Goal: Task Accomplishment & Management: Complete application form

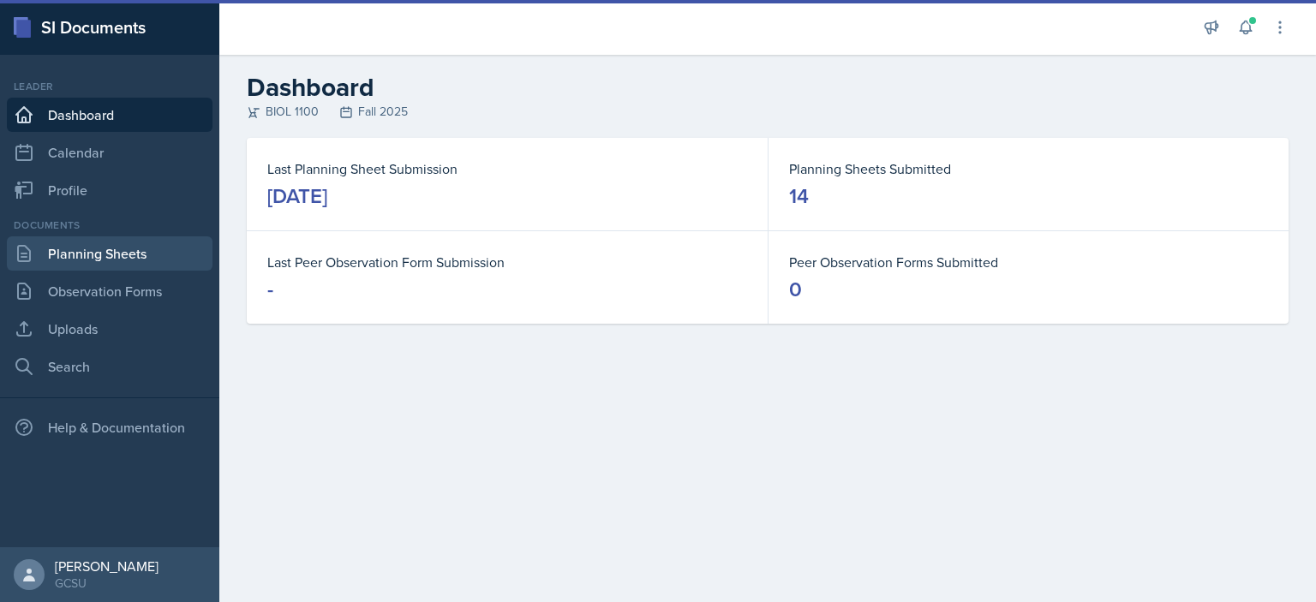
click at [79, 249] on link "Planning Sheets" at bounding box center [110, 253] width 206 height 34
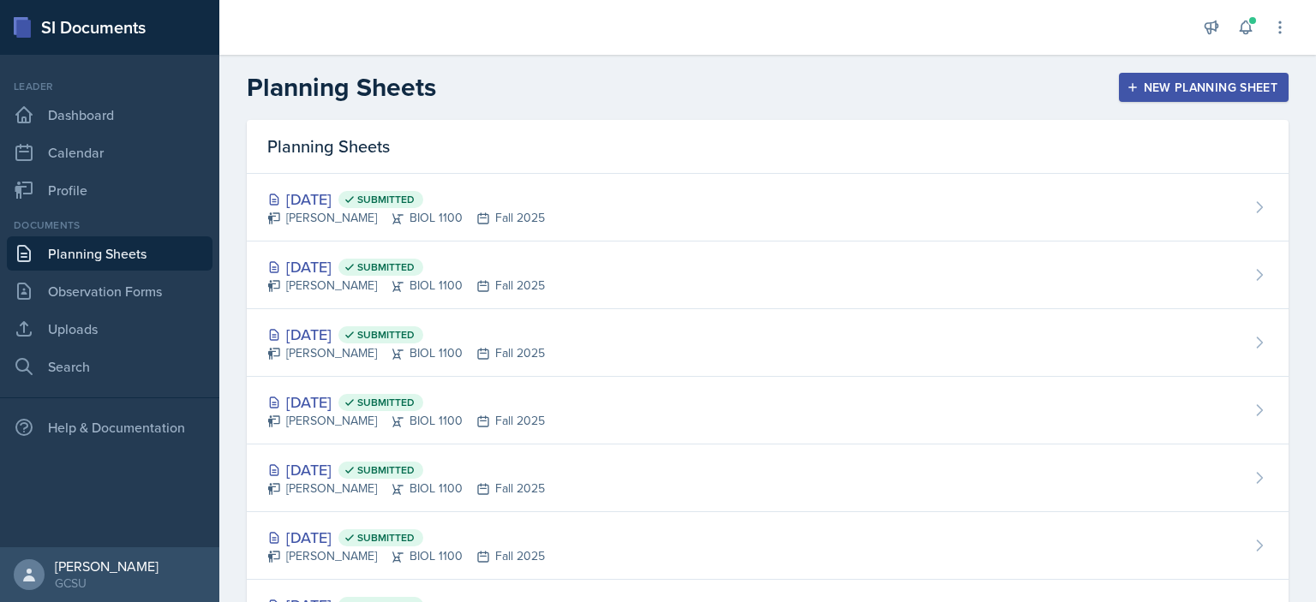
click at [1132, 81] on div "New Planning Sheet" at bounding box center [1203, 88] width 147 height 14
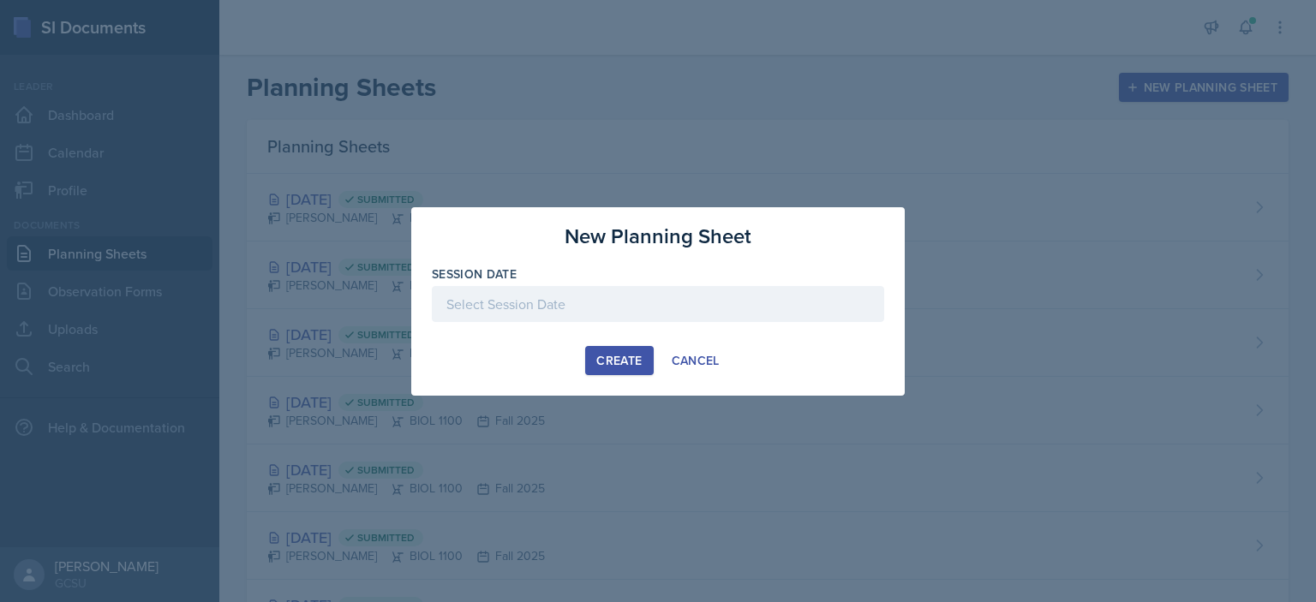
click at [582, 311] on div at bounding box center [658, 304] width 452 height 36
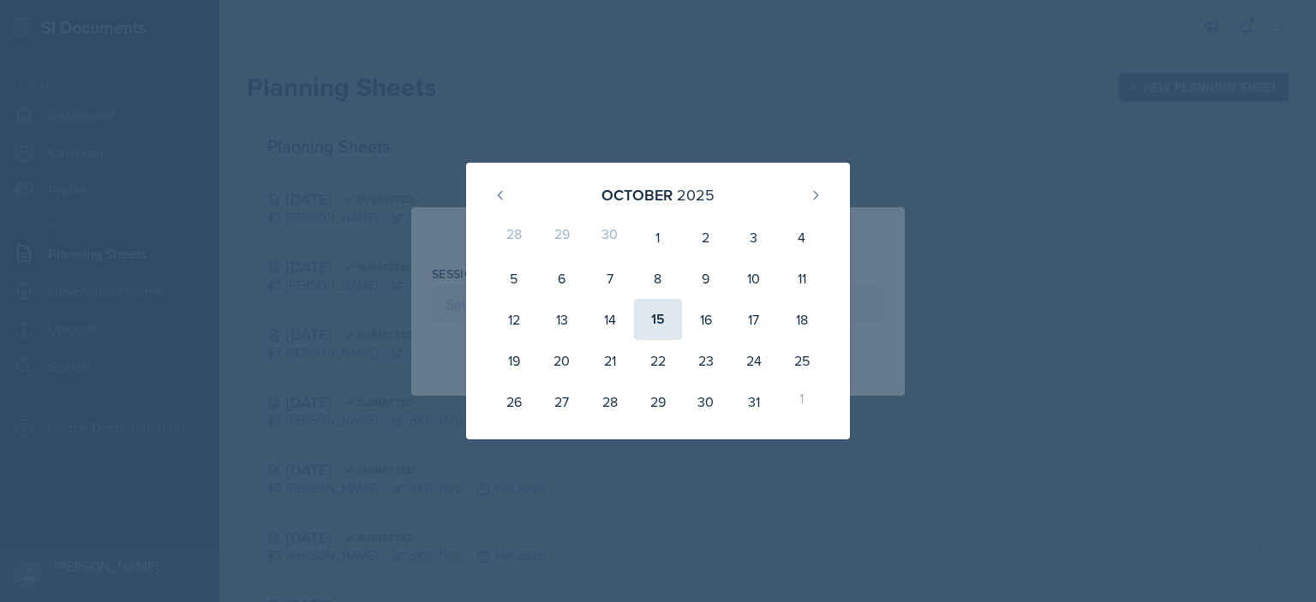
click at [665, 324] on div "15" at bounding box center [658, 319] width 48 height 41
type input "[DATE]"
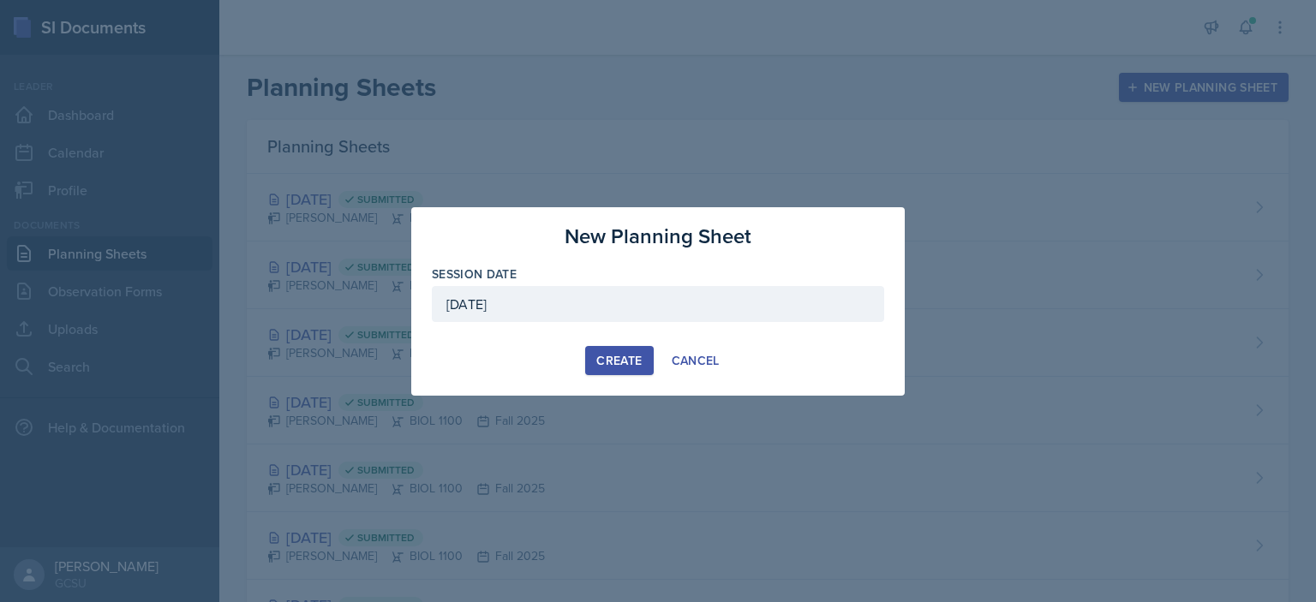
click at [637, 361] on div "Create" at bounding box center [618, 361] width 45 height 14
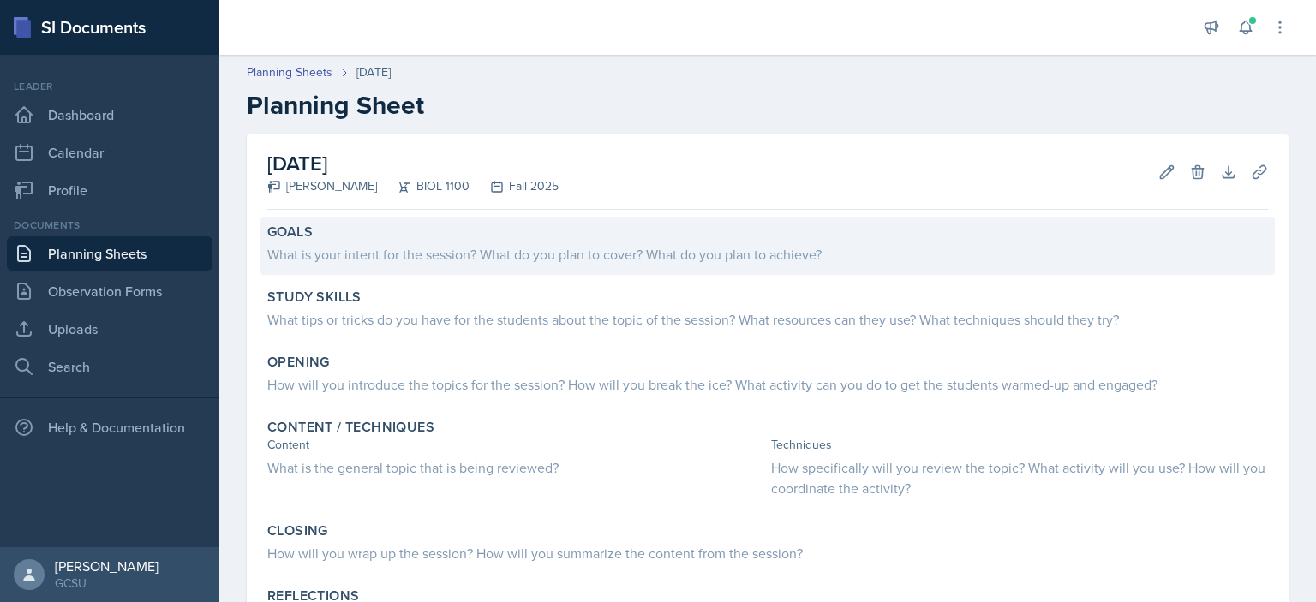
click at [503, 248] on div "What is your intent for the session? What do you plan to cover? What do you pla…" at bounding box center [767, 254] width 1001 height 21
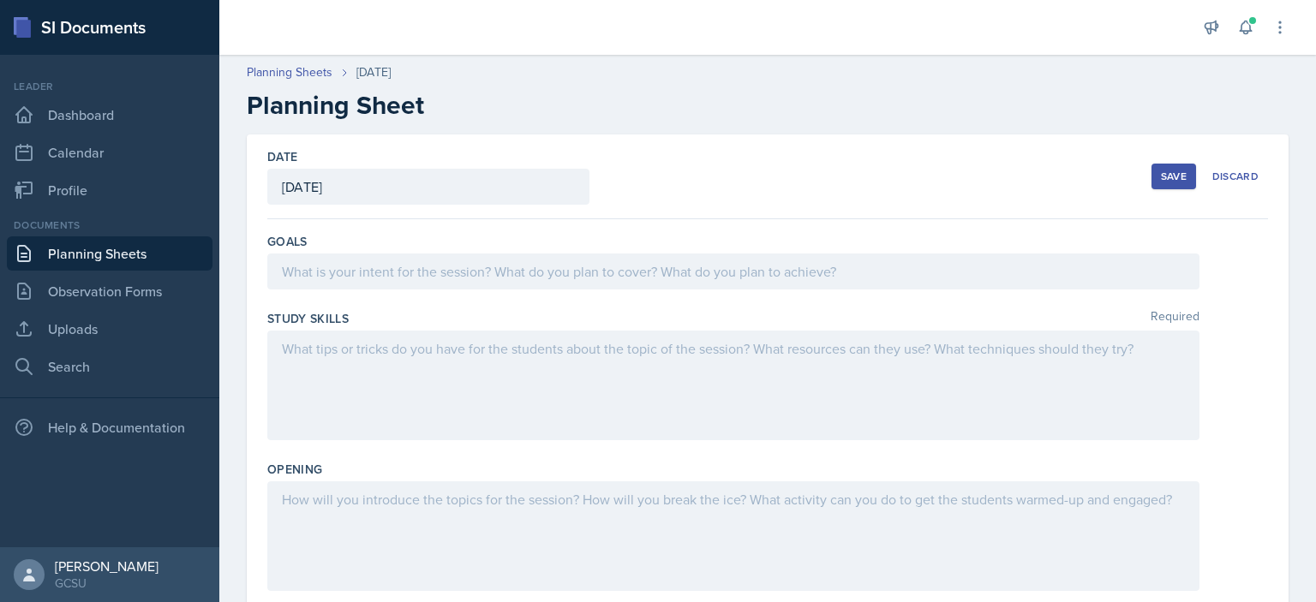
click at [504, 267] on div at bounding box center [733, 272] width 932 height 36
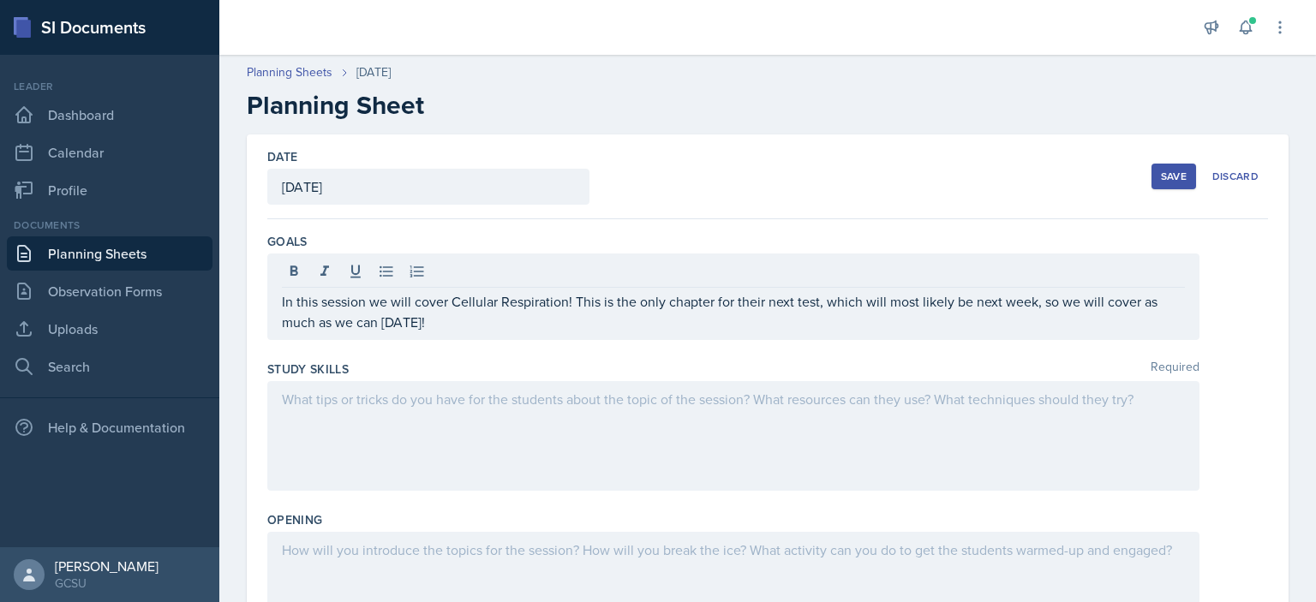
click at [470, 412] on div at bounding box center [733, 436] width 932 height 110
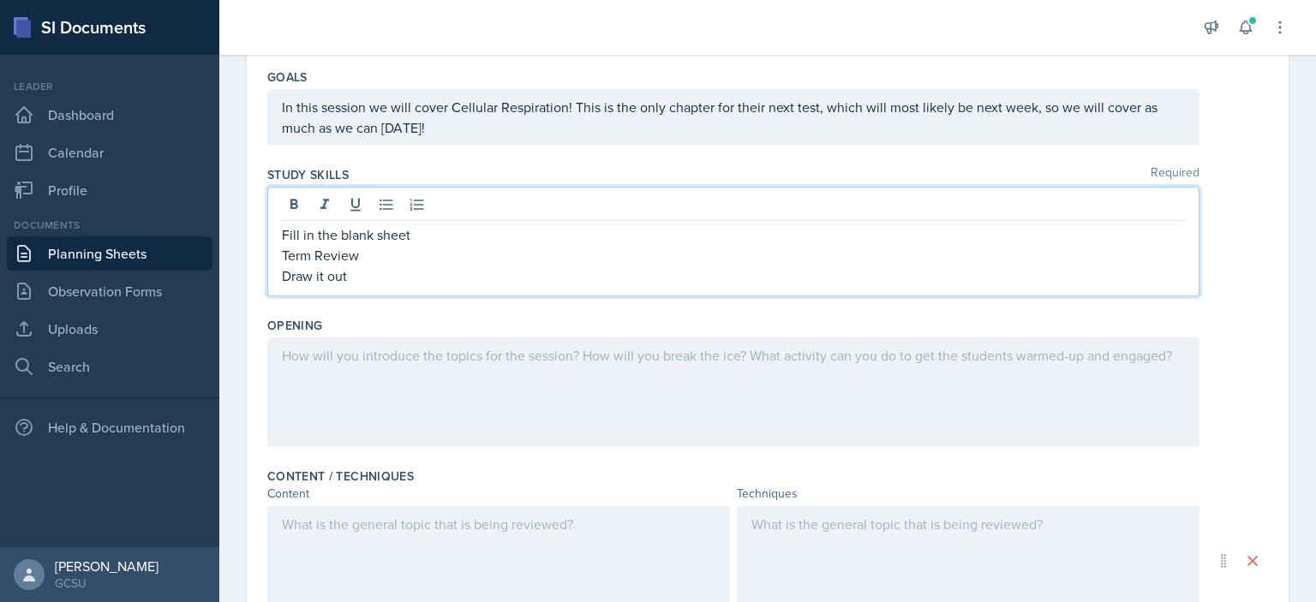
click at [467, 399] on div at bounding box center [733, 393] width 932 height 110
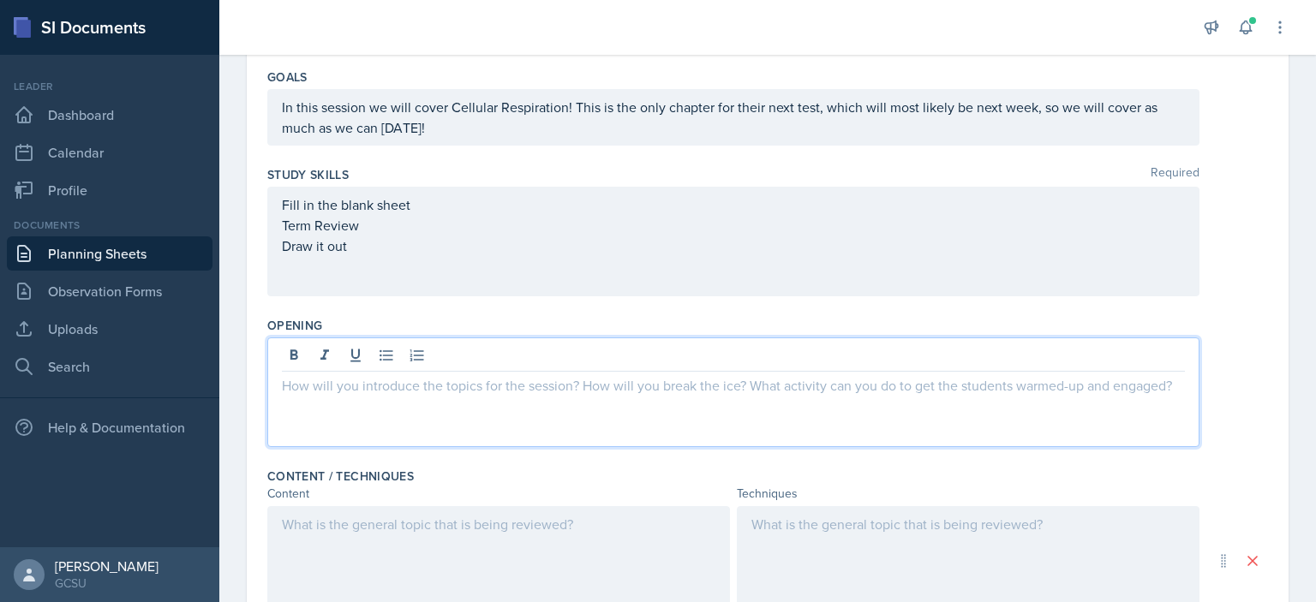
scroll to position [195, 0]
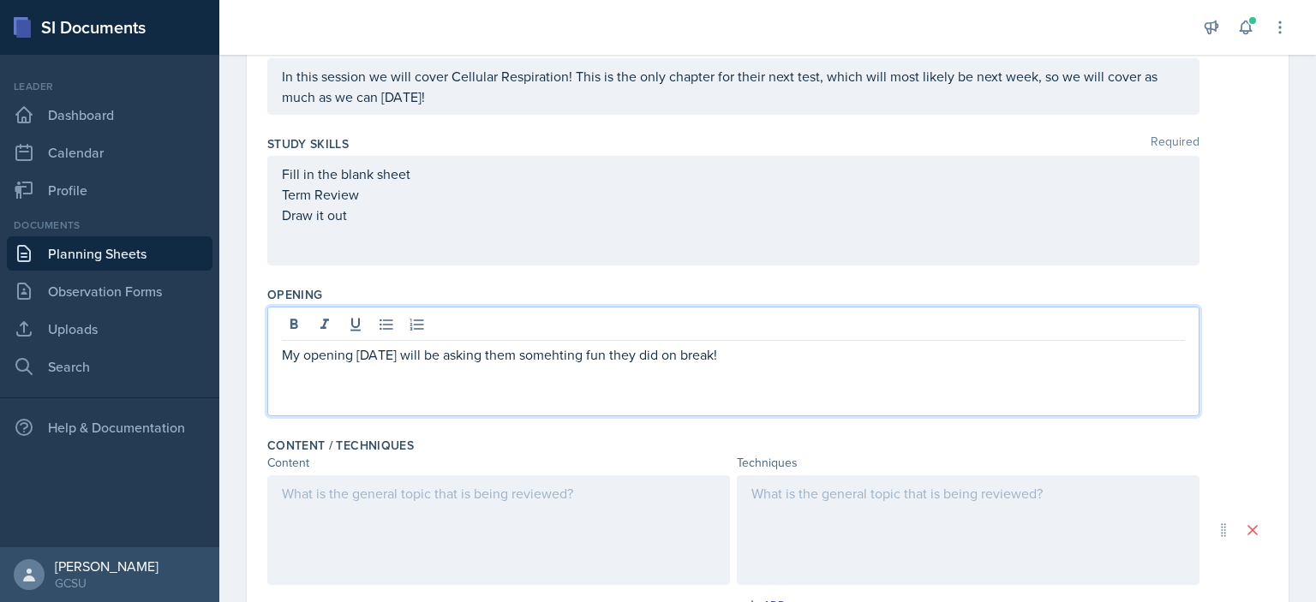
click at [552, 359] on p "My opening today will be asking them somehting fun they did on break!" at bounding box center [733, 354] width 903 height 21
click at [770, 361] on p "My opening today will be asking them something fun they did on break!" at bounding box center [733, 354] width 903 height 21
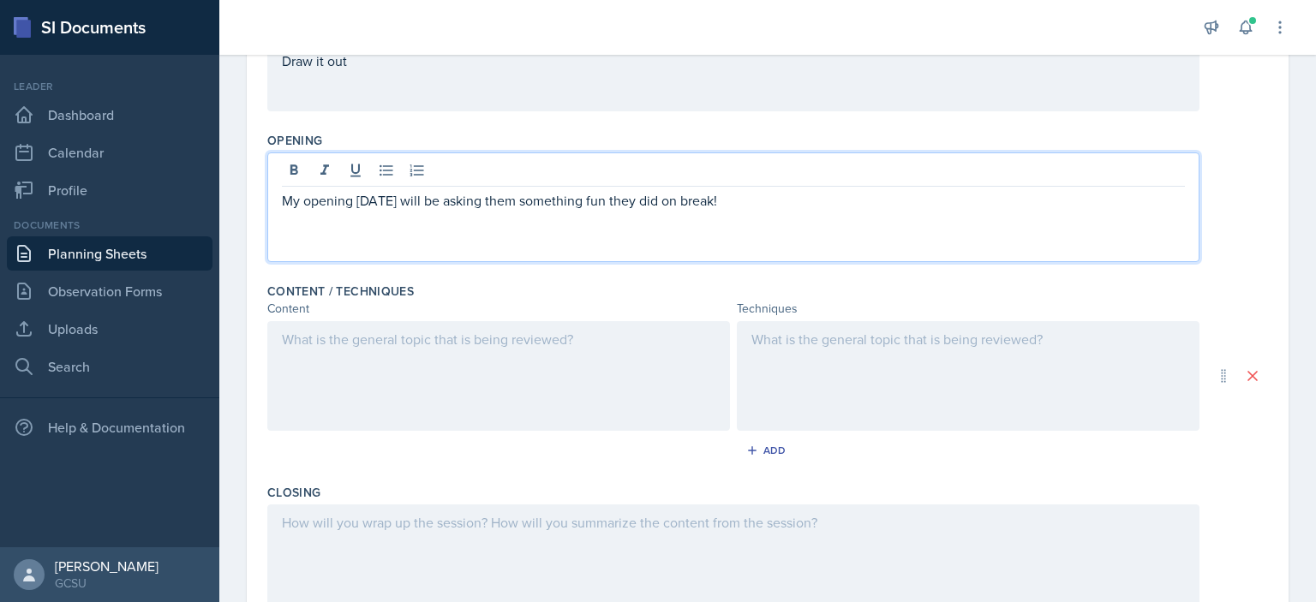
click at [553, 377] on div at bounding box center [498, 376] width 463 height 110
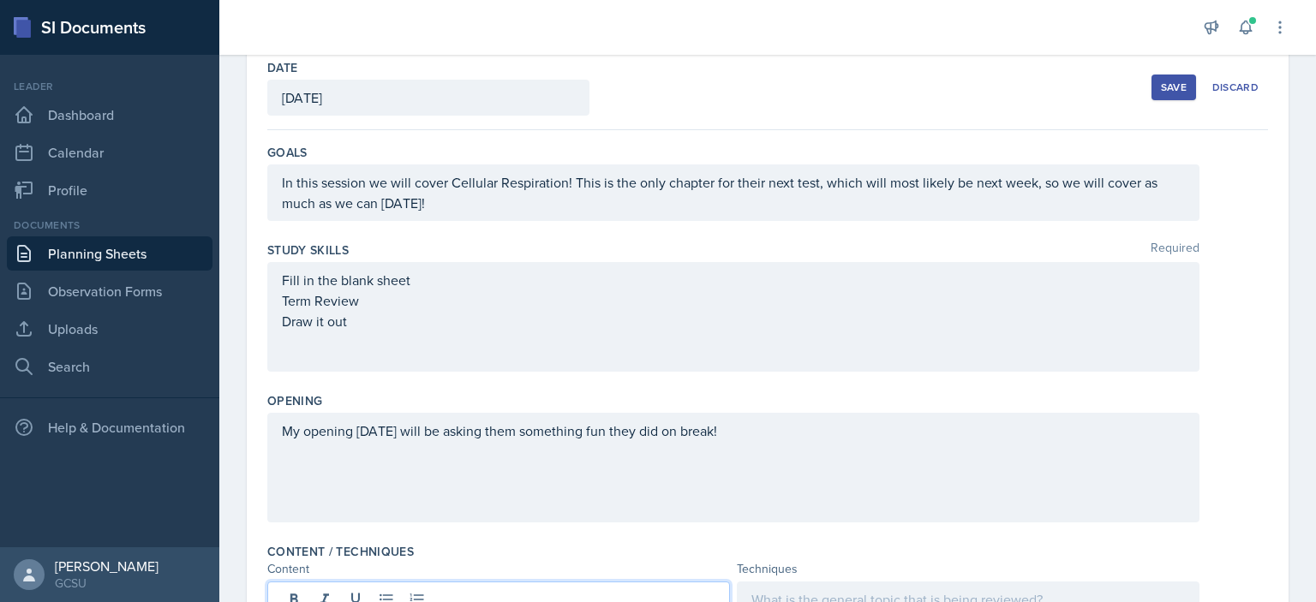
scroll to position [269, 0]
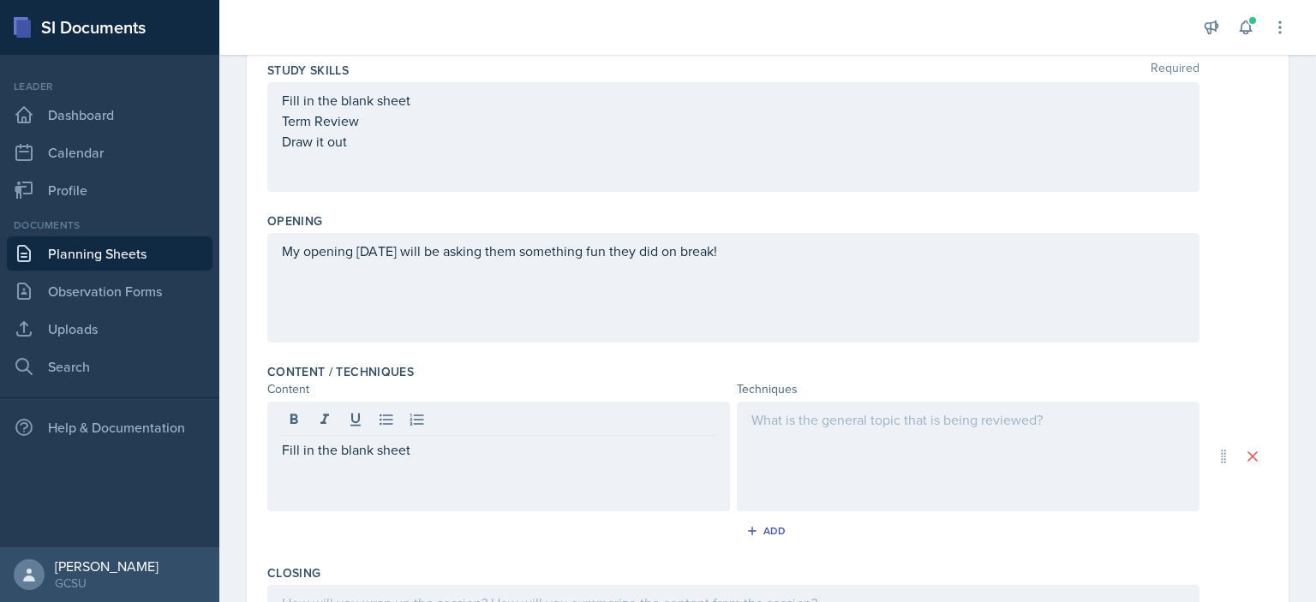
click at [896, 452] on div at bounding box center [968, 457] width 463 height 110
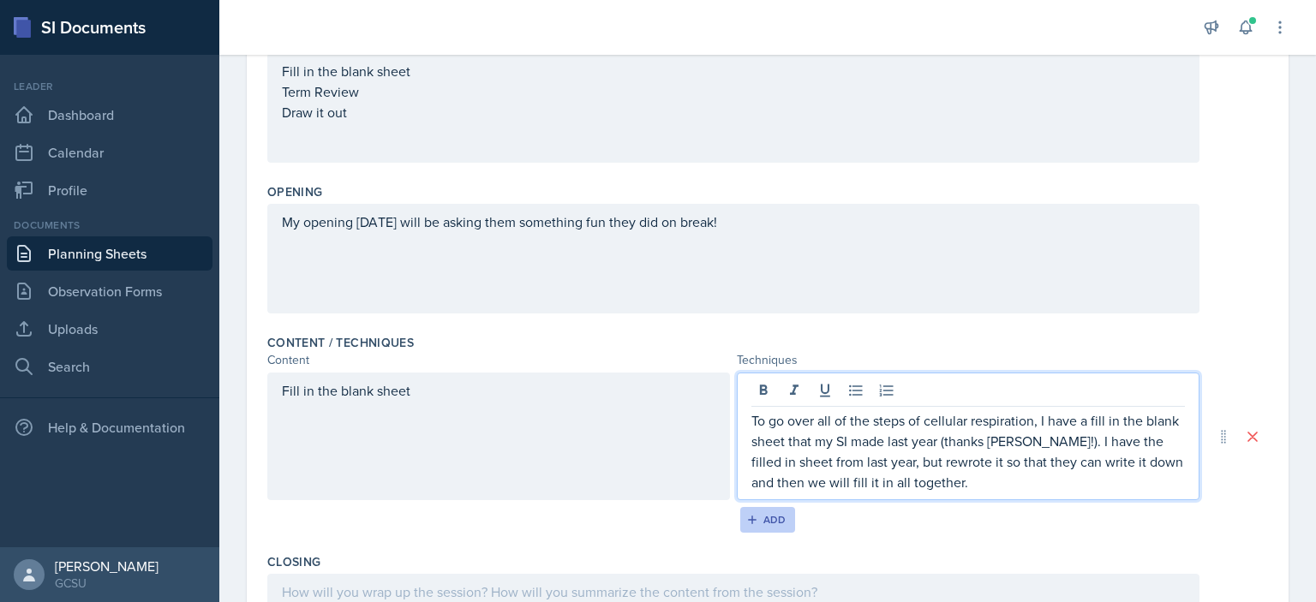
click at [757, 521] on div "Add" at bounding box center [768, 520] width 37 height 14
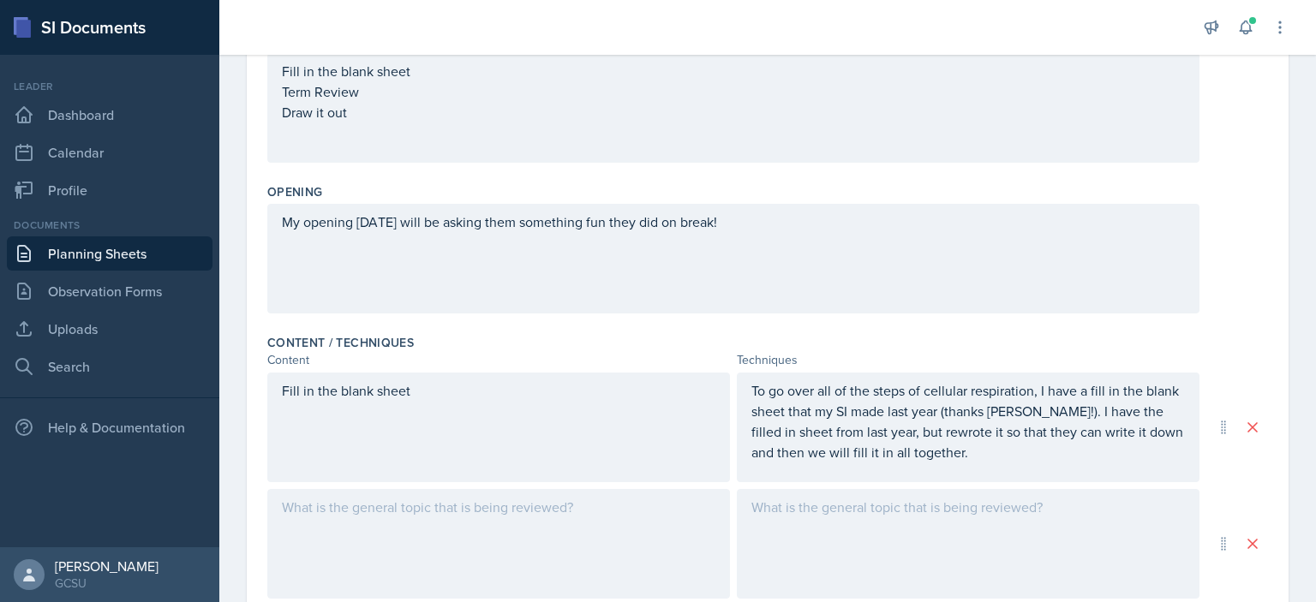
click at [407, 516] on div at bounding box center [498, 544] width 463 height 110
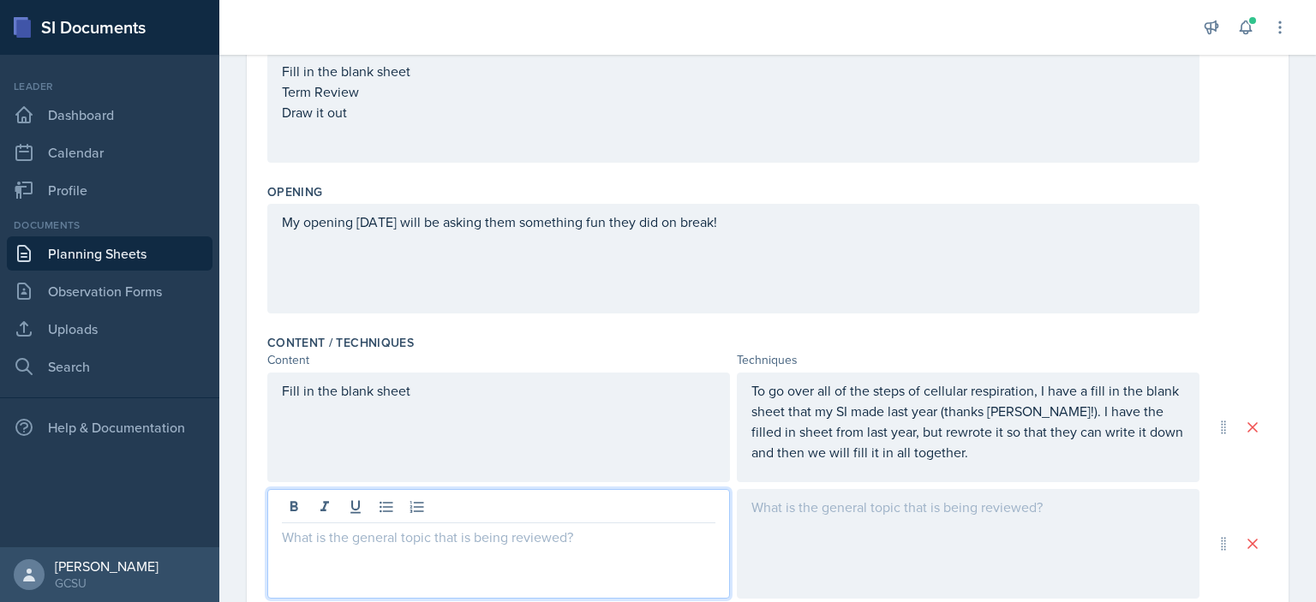
scroll to position [328, 0]
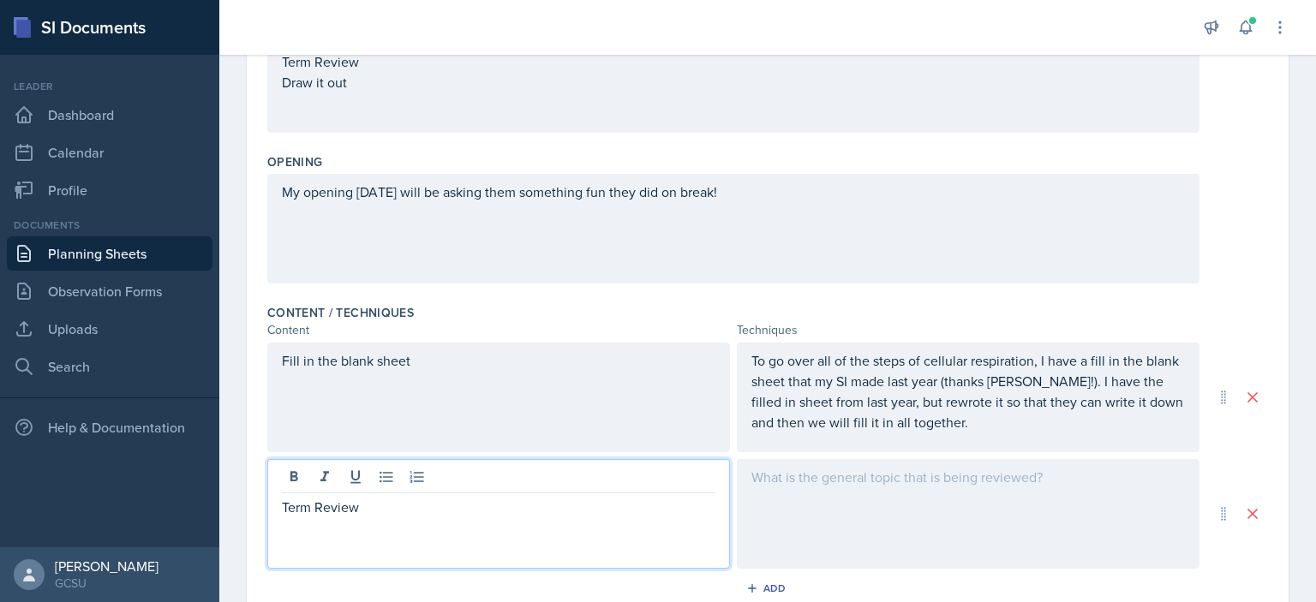
click at [867, 494] on div at bounding box center [968, 514] width 463 height 110
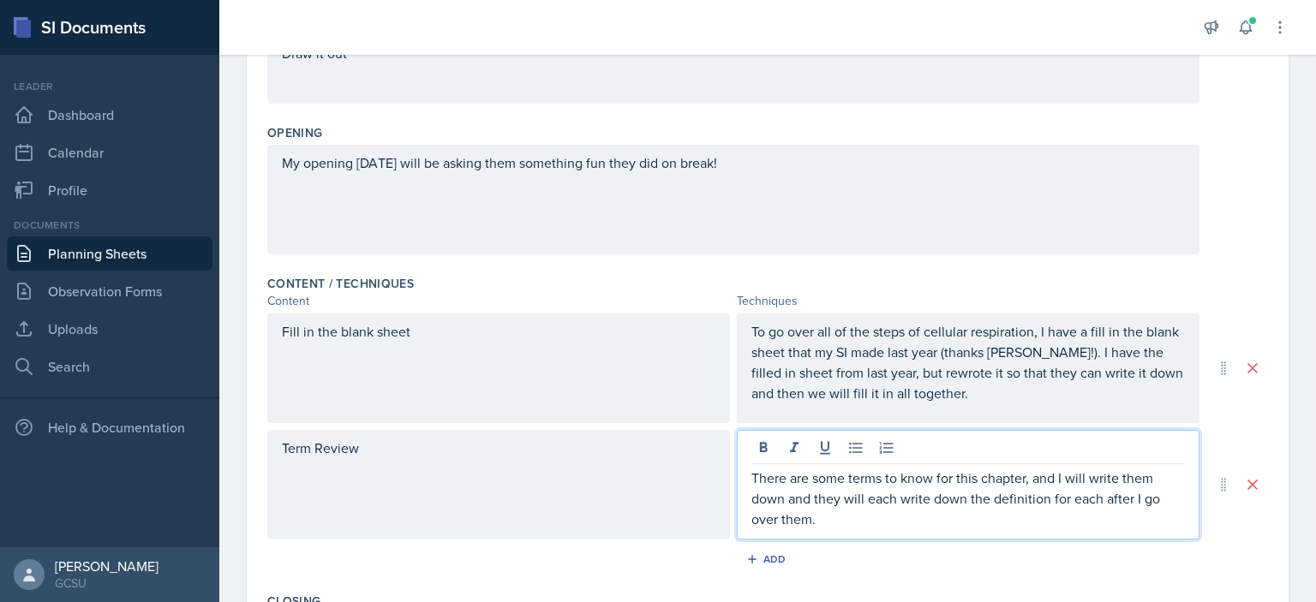
scroll to position [386, 0]
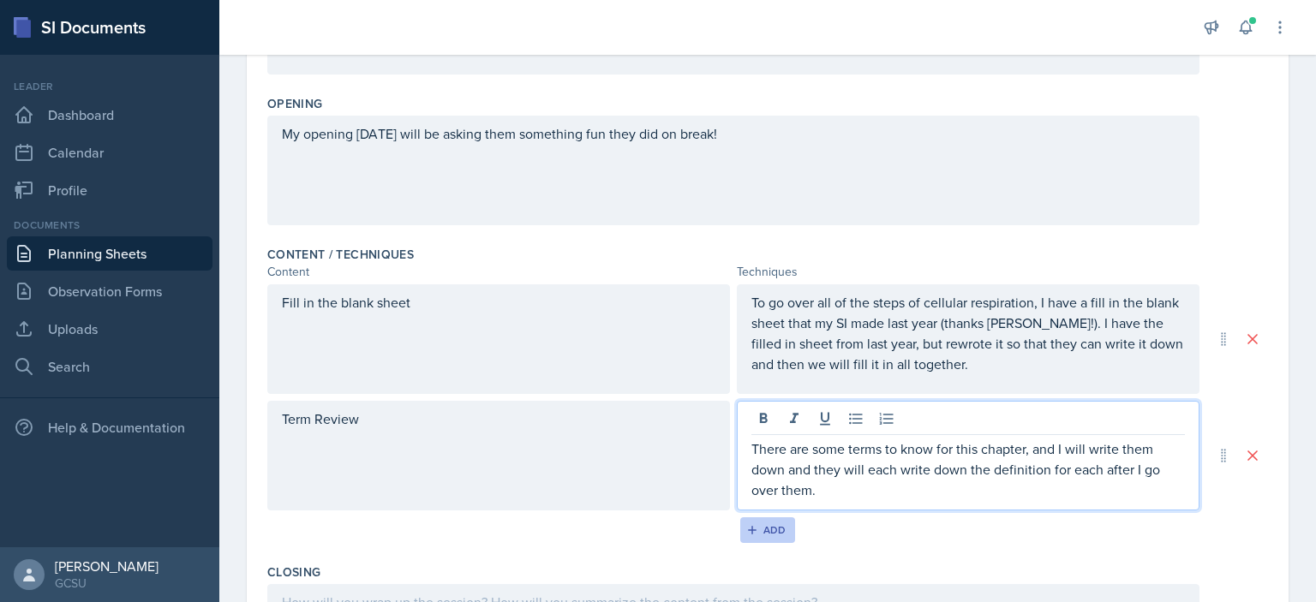
click at [757, 534] on div "Add" at bounding box center [768, 530] width 37 height 14
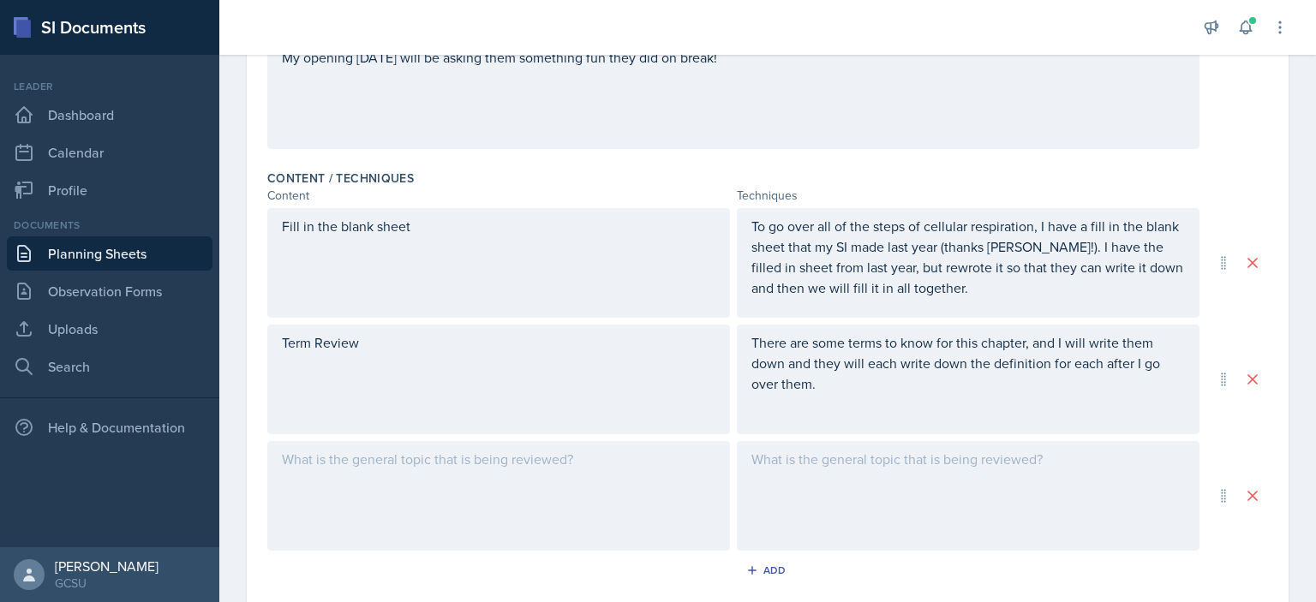
click at [428, 476] on div at bounding box center [498, 496] width 463 height 110
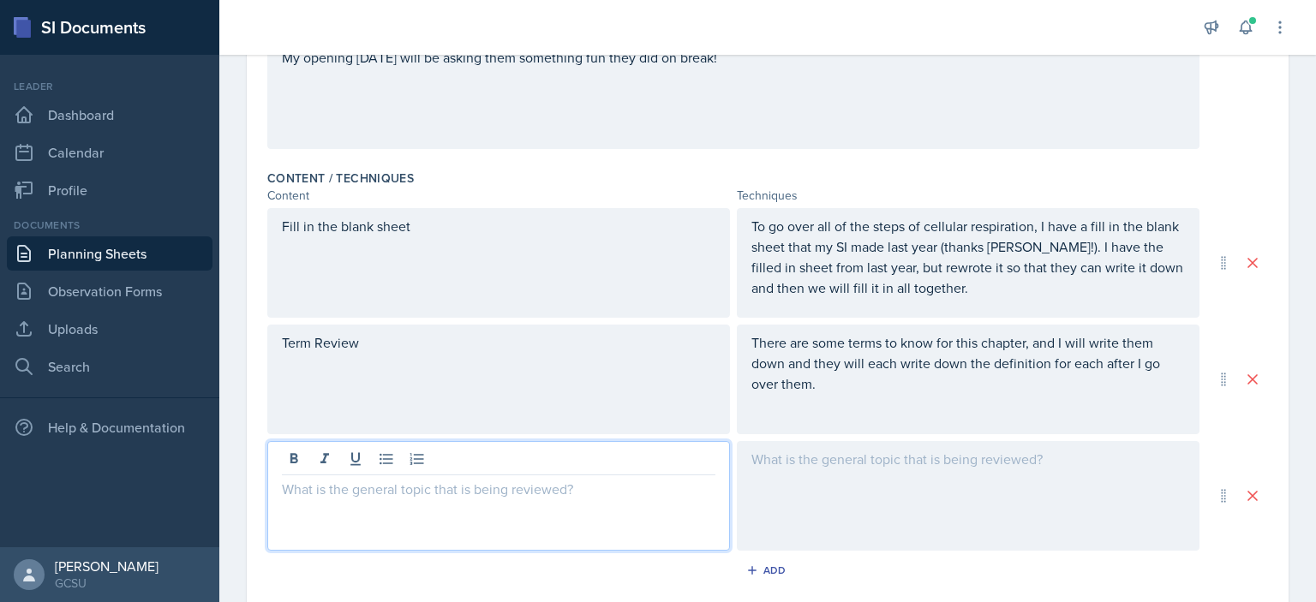
scroll to position [492, 0]
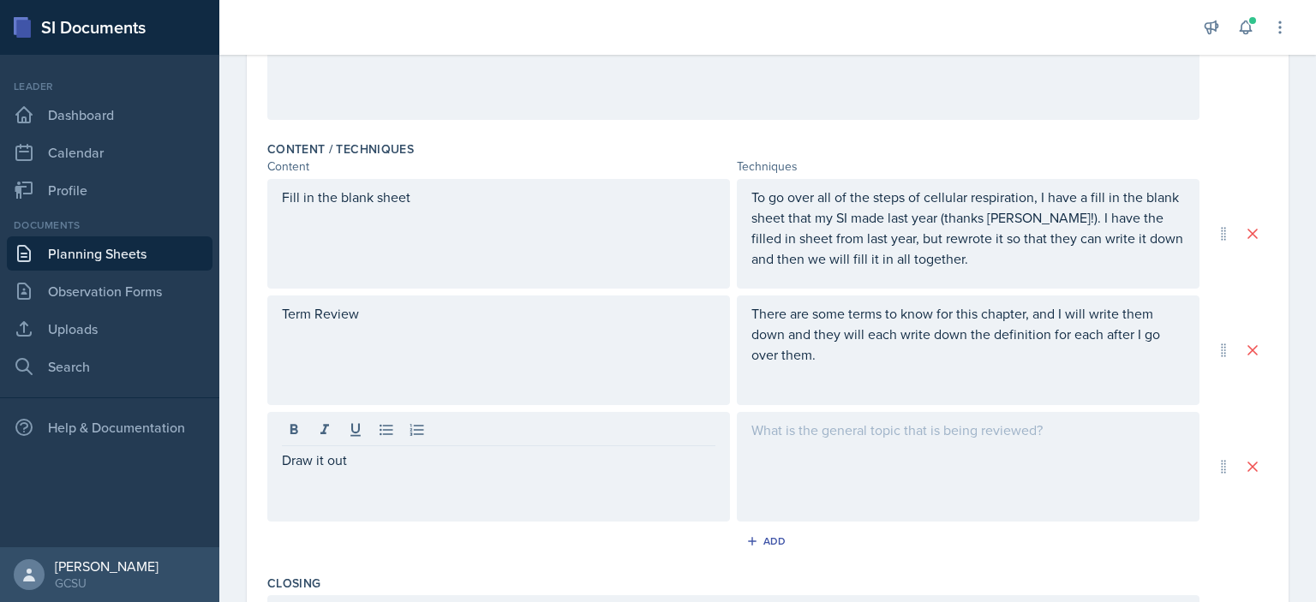
click at [860, 470] on div at bounding box center [968, 467] width 463 height 110
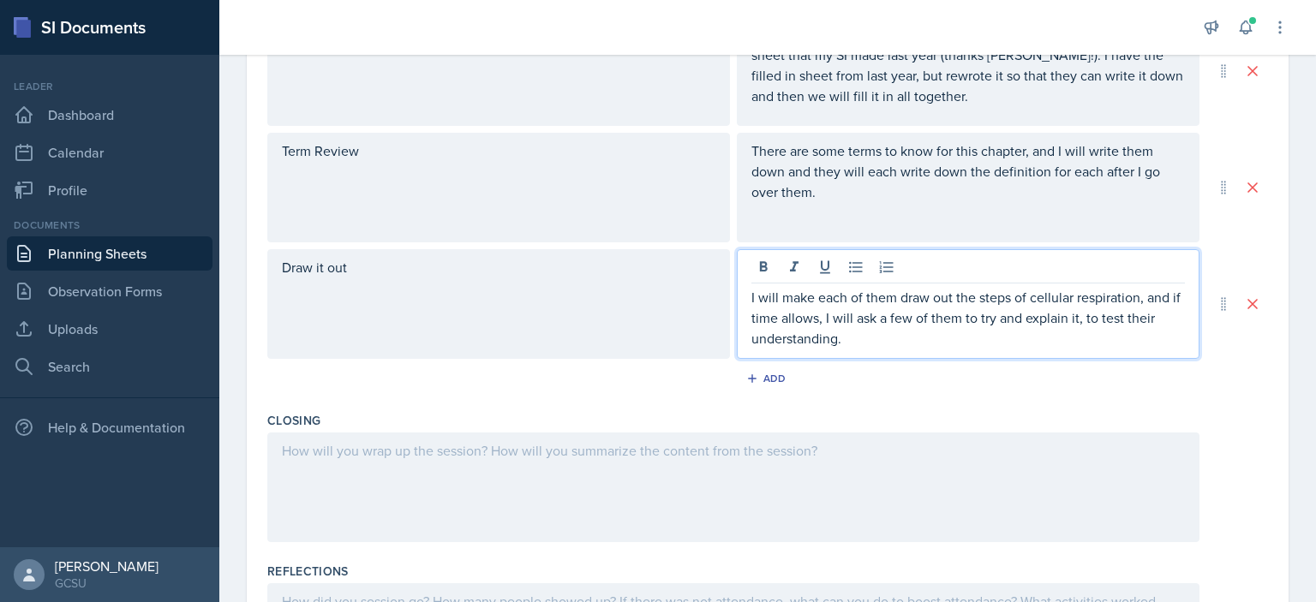
scroll to position [656, 0]
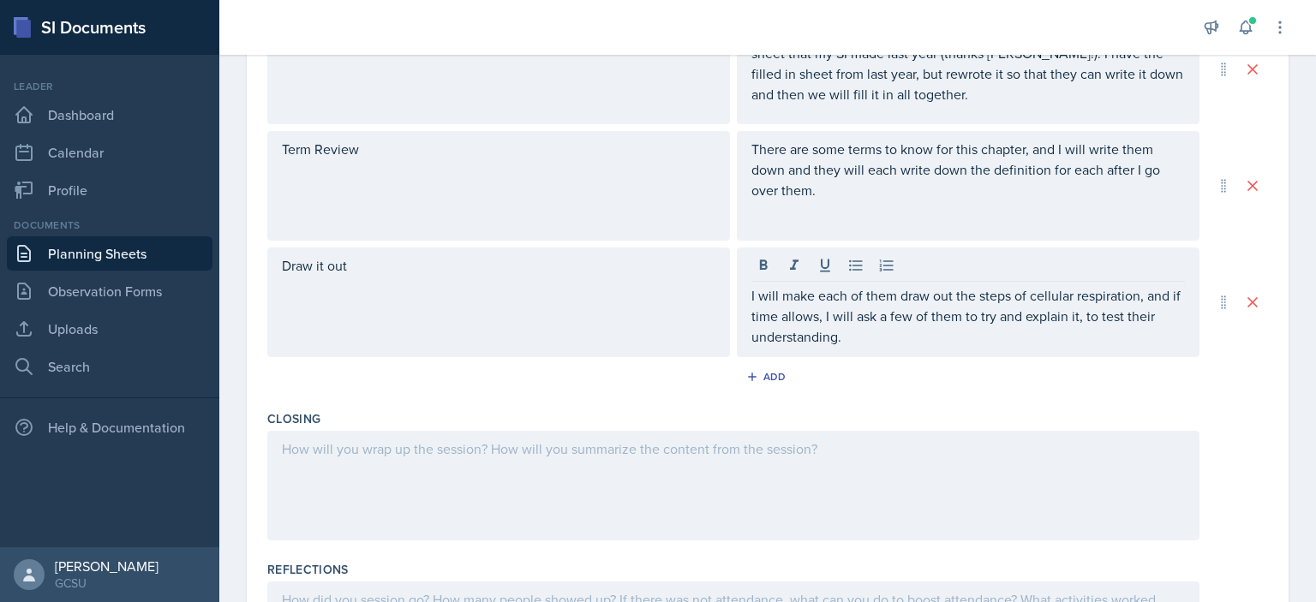
click at [473, 474] on div at bounding box center [733, 486] width 932 height 110
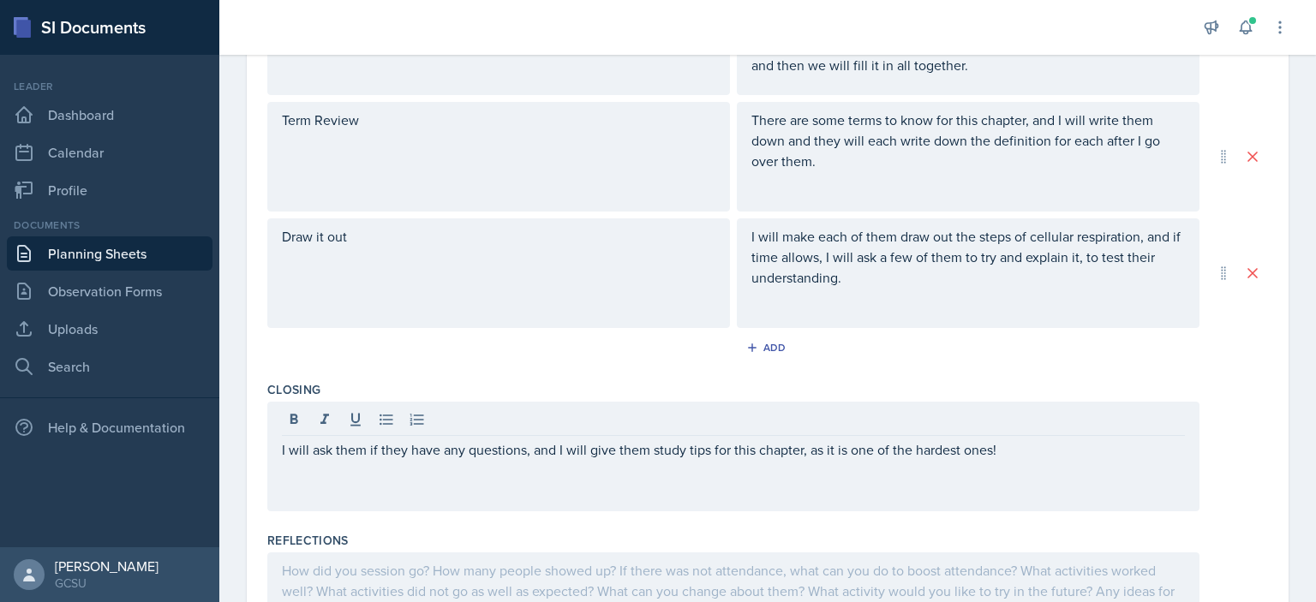
click at [901, 344] on div "Add" at bounding box center [767, 351] width 1001 height 33
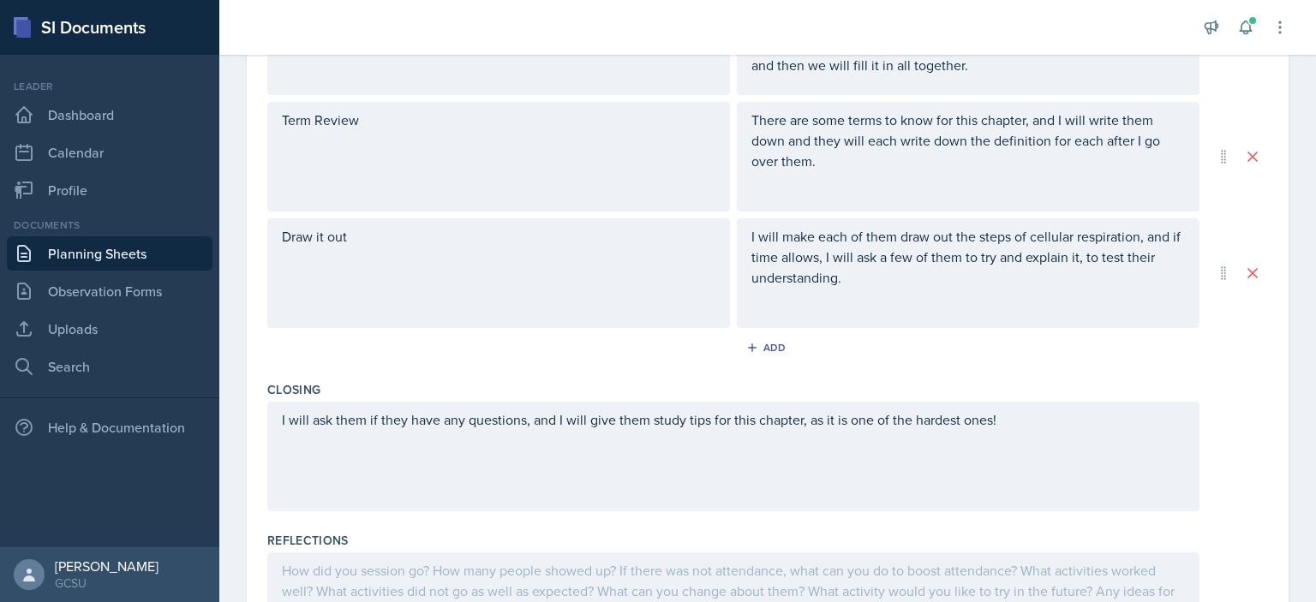
scroll to position [0, 0]
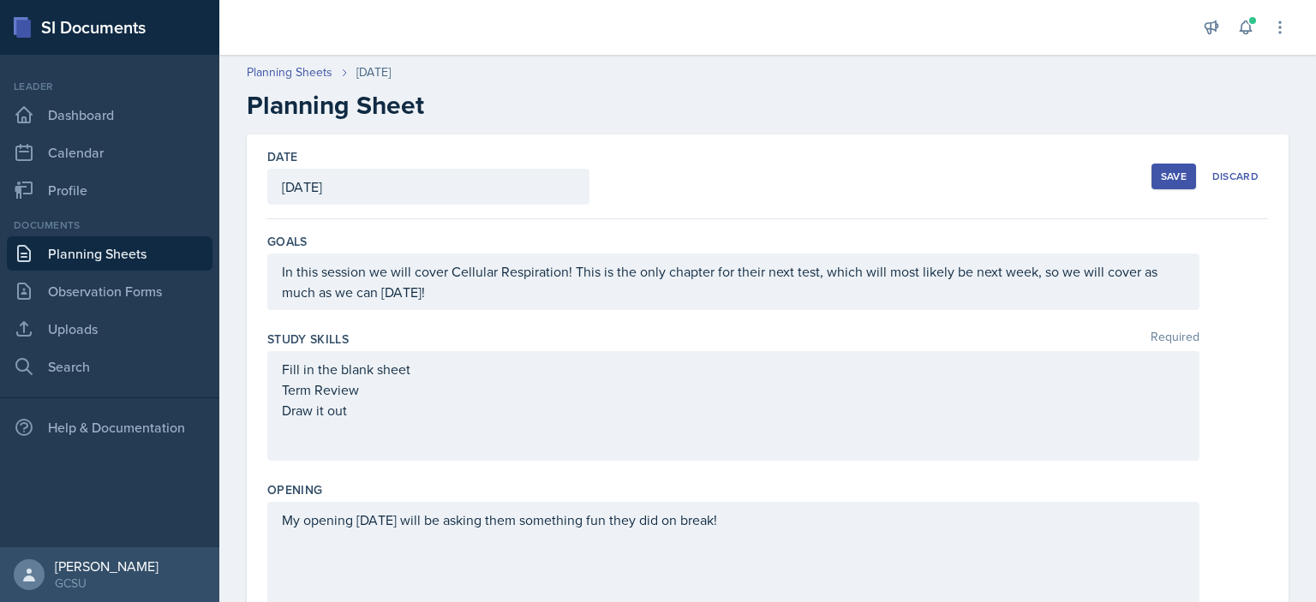
click at [1161, 175] on div "Save" at bounding box center [1174, 177] width 26 height 14
click at [1041, 382] on div "Fill in the blank sheet Term Review Draw it out" at bounding box center [733, 406] width 932 height 110
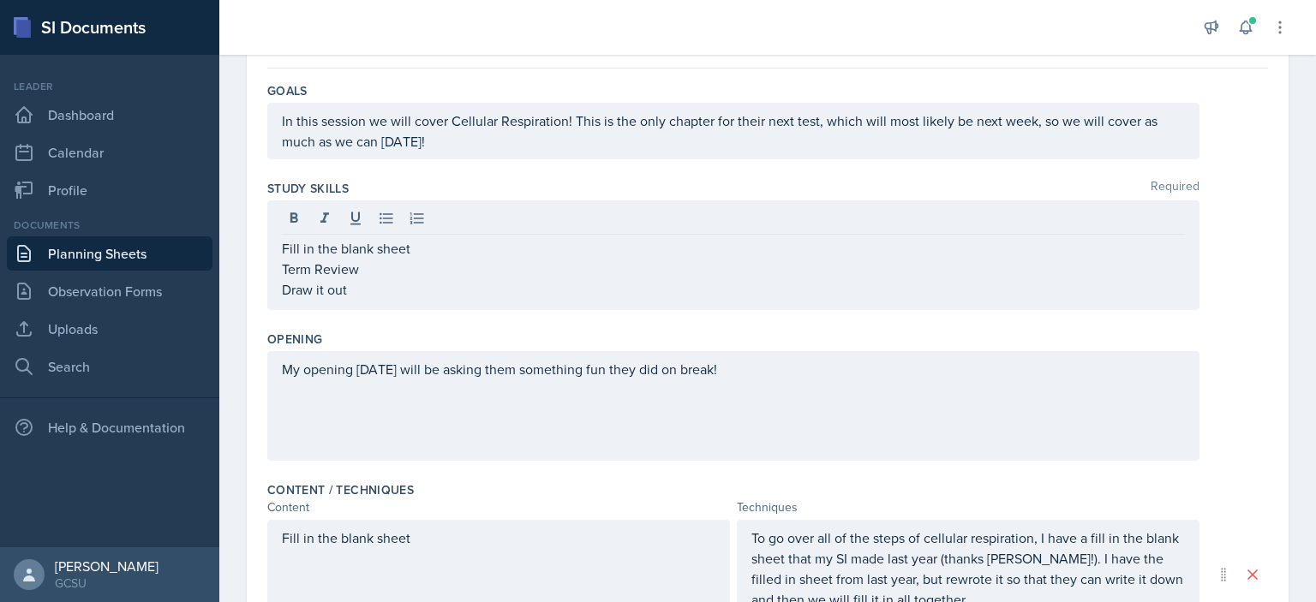
click at [986, 383] on div "My opening today will be asking them something fun they did on break!" at bounding box center [733, 406] width 932 height 110
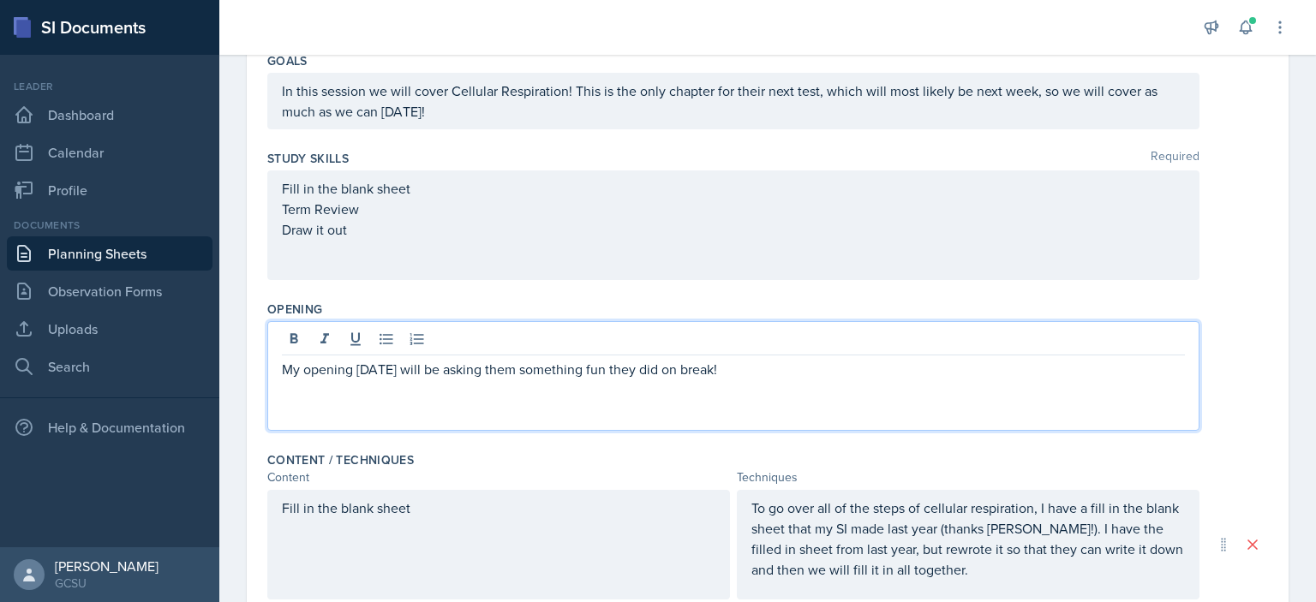
click at [1024, 284] on div "Study Skills Required Fill in the blank sheet Term Review Draw it out" at bounding box center [767, 218] width 1001 height 151
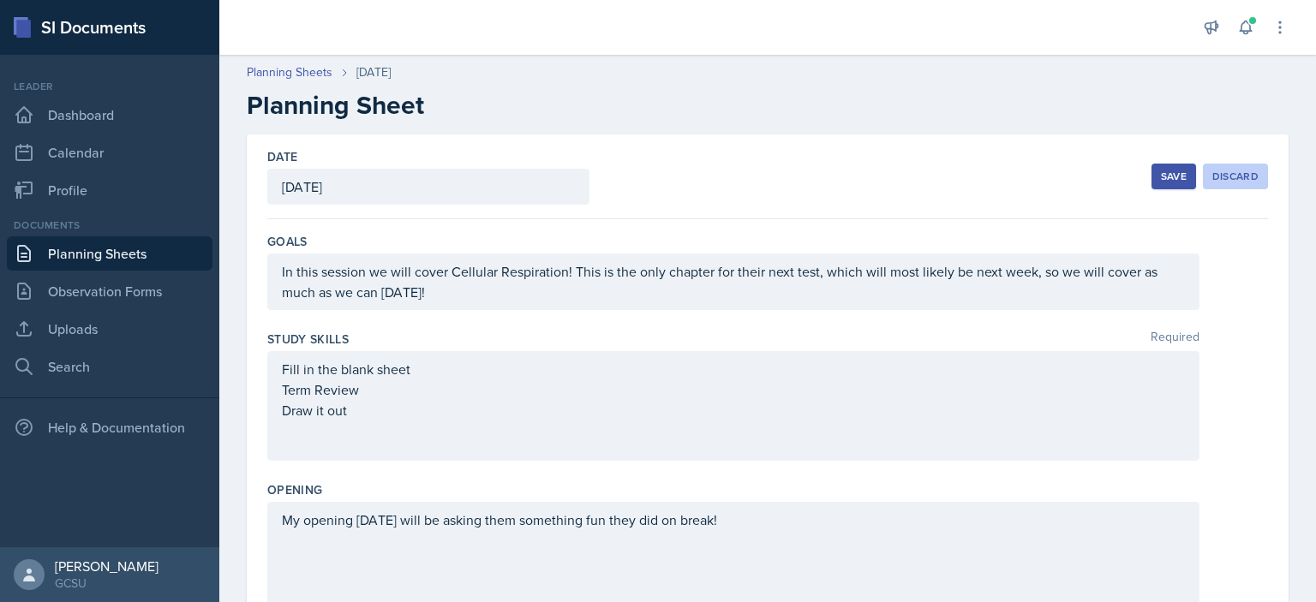
scroll to position [0, 0]
click at [1161, 175] on div "Save" at bounding box center [1174, 177] width 26 height 14
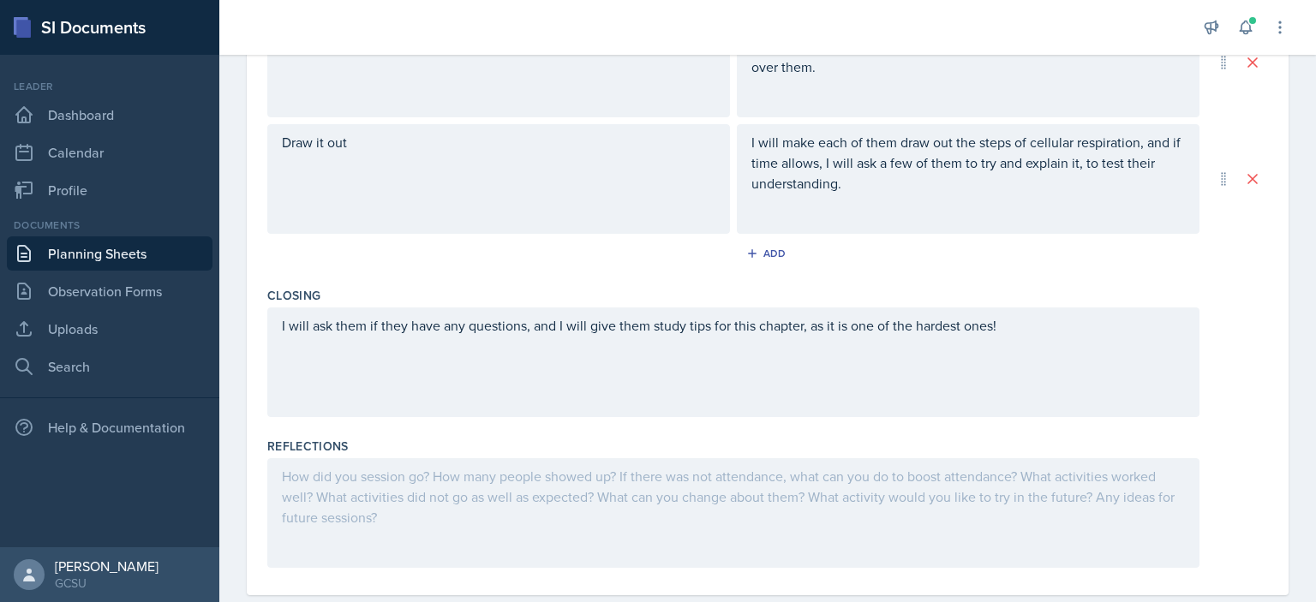
scroll to position [778, 0]
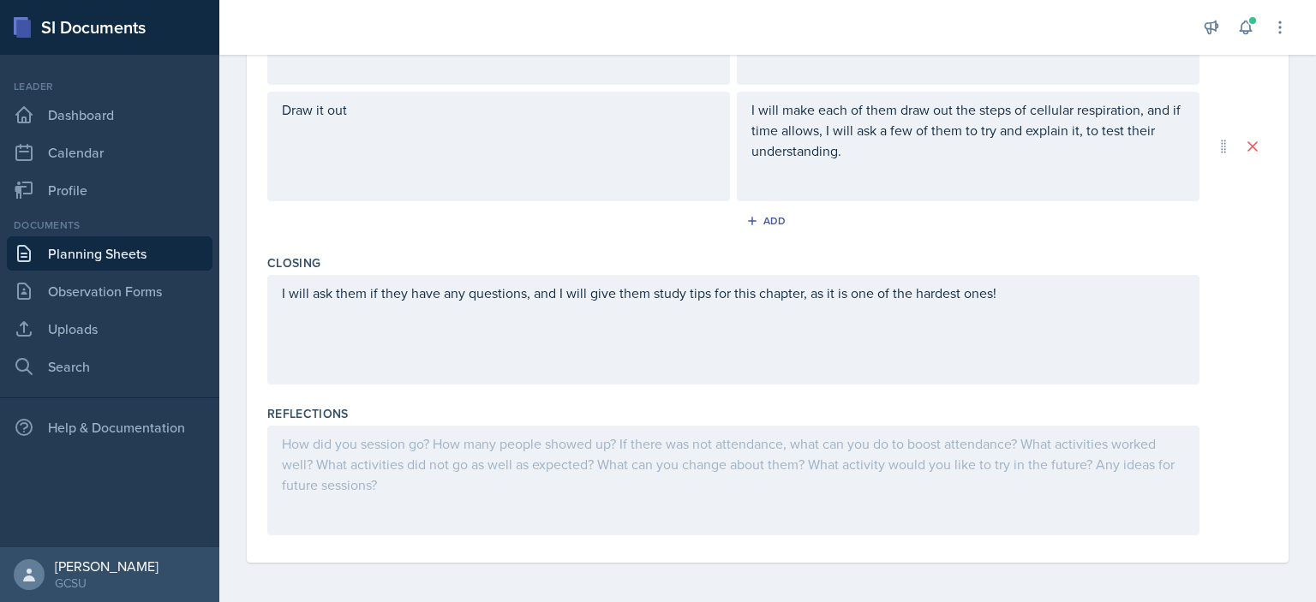
click at [888, 335] on div "I will ask them if they have any questions, and I will give them study tips for…" at bounding box center [733, 330] width 932 height 110
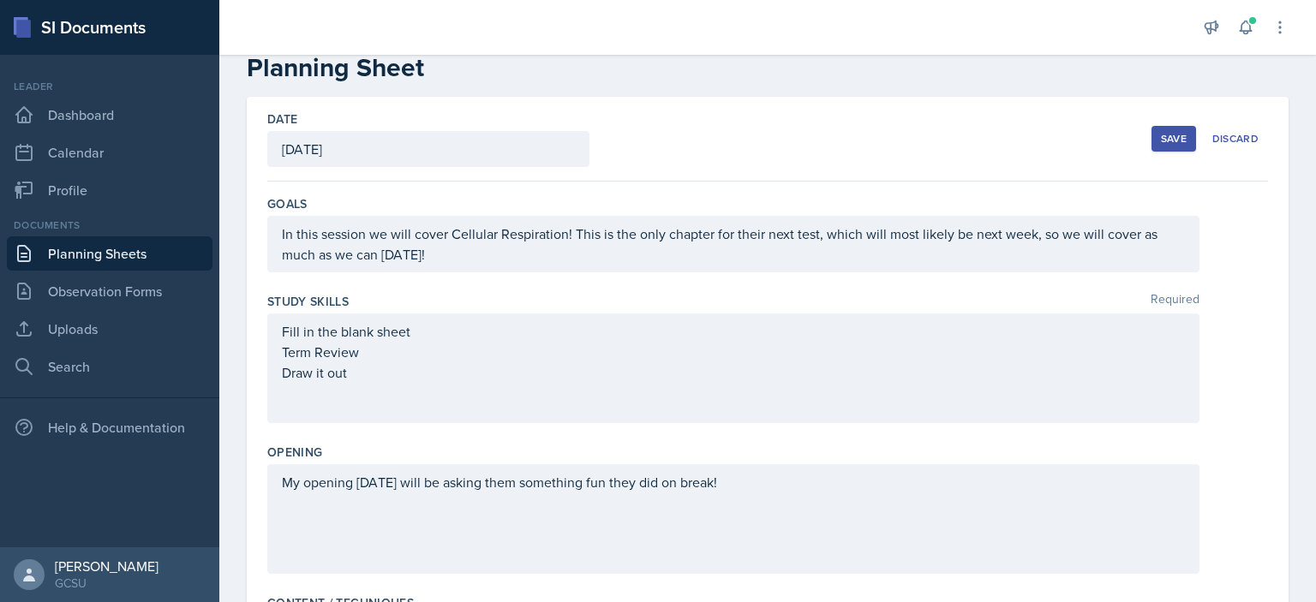
scroll to position [0, 0]
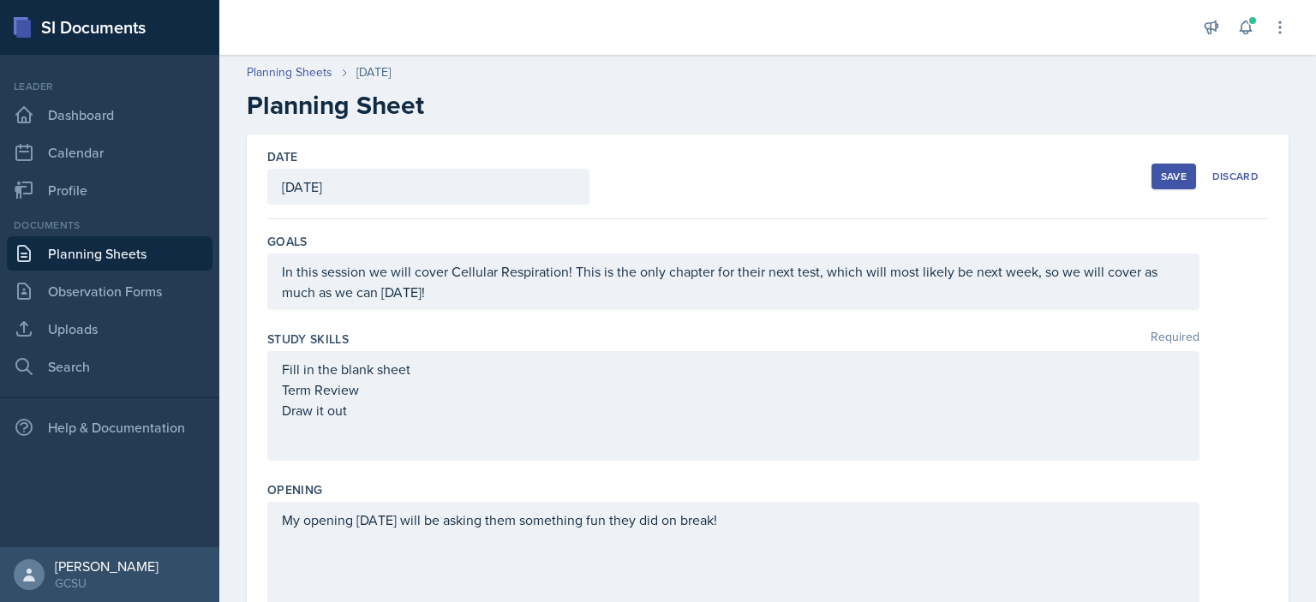
click at [1171, 171] on div "Save" at bounding box center [1174, 177] width 26 height 14
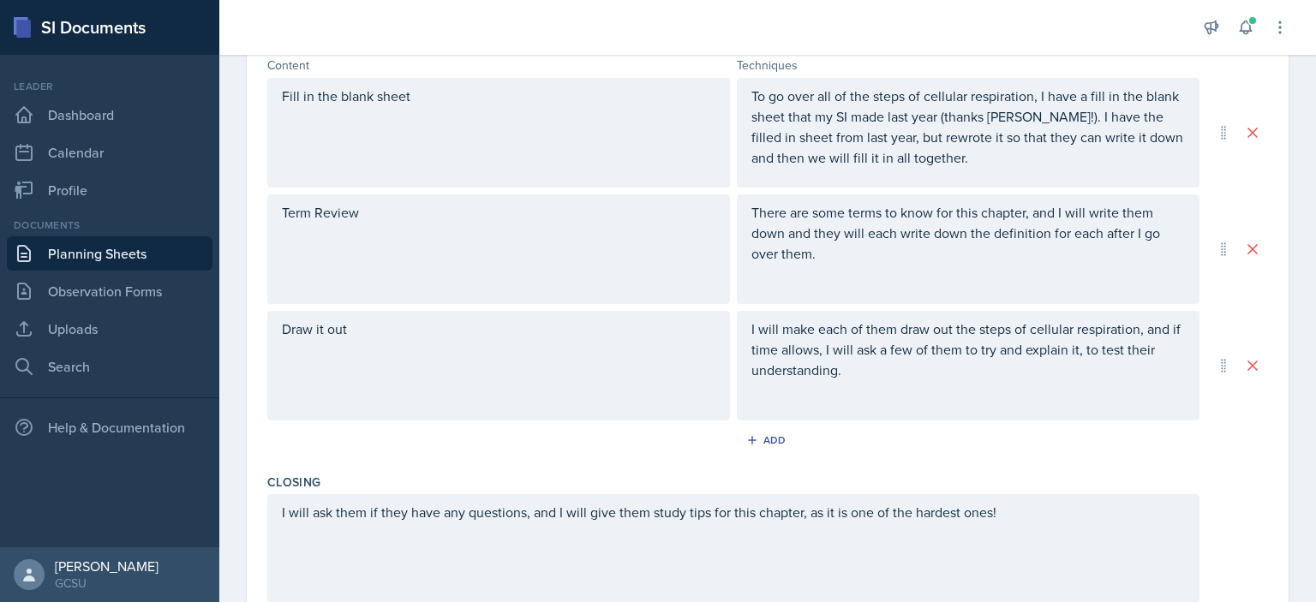
scroll to position [592, 0]
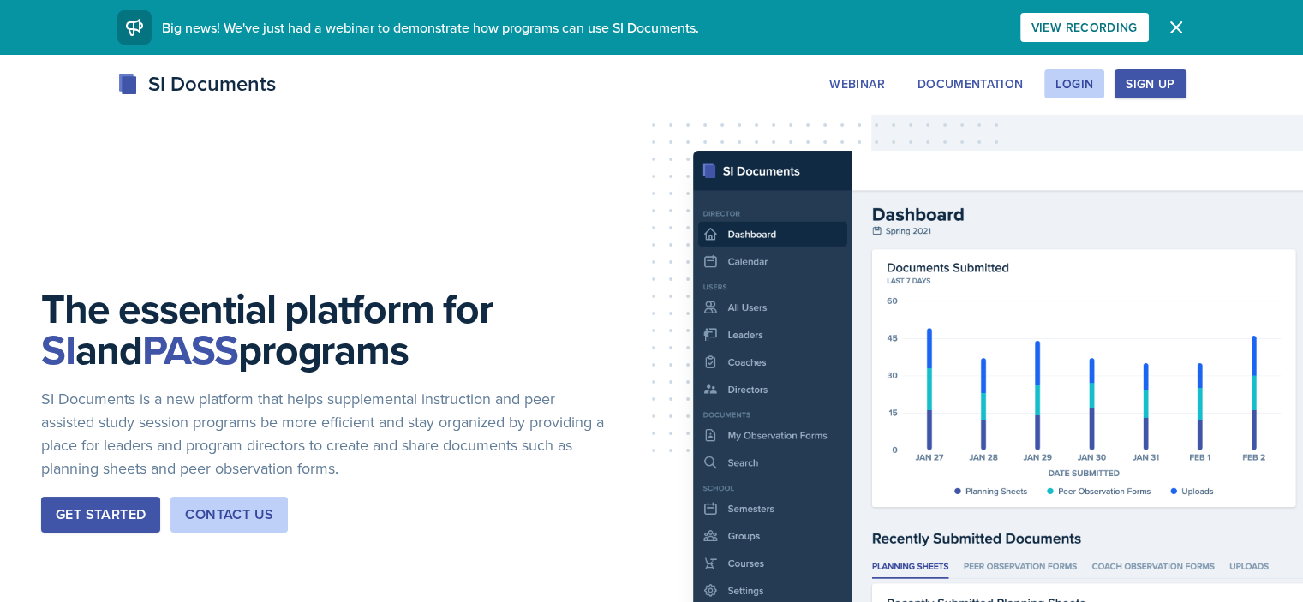
click at [1186, 85] on div "Webinar Documentation Login Sign Up" at bounding box center [1002, 83] width 368 height 29
click at [1093, 85] on div "Login" at bounding box center [1075, 84] width 38 height 14
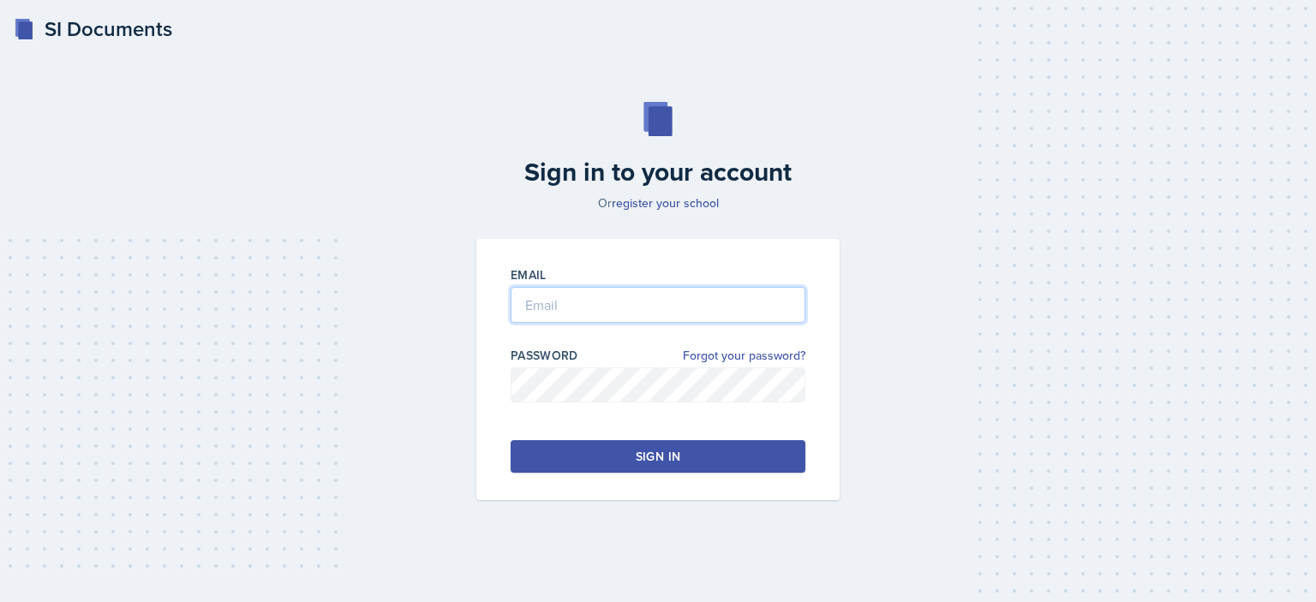
click at [631, 316] on input "email" at bounding box center [658, 305] width 295 height 36
type input "[PERSON_NAME][EMAIL_ADDRESS][PERSON_NAME][DOMAIN_NAME]"
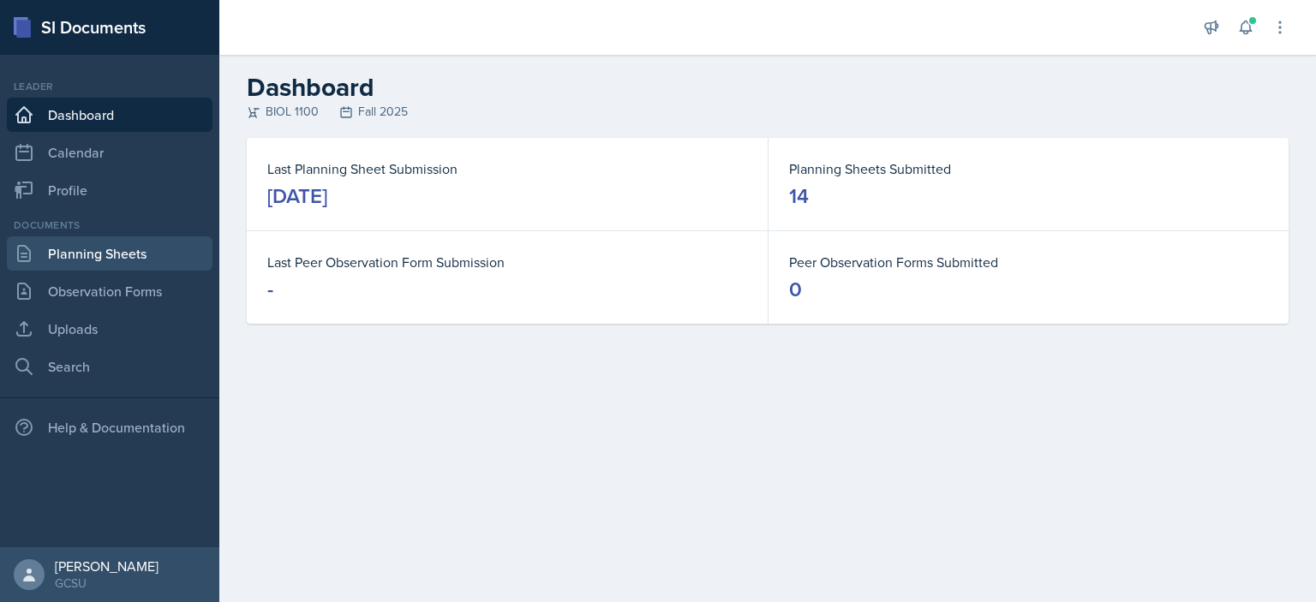
click at [135, 251] on link "Planning Sheets" at bounding box center [110, 253] width 206 height 34
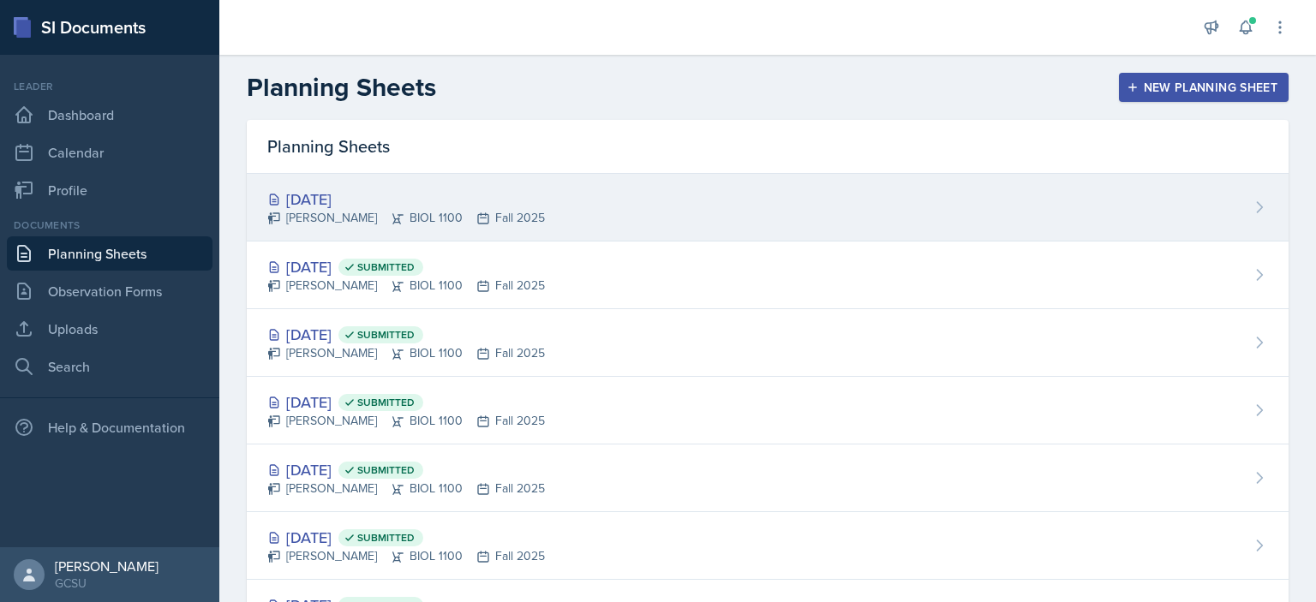
click at [368, 196] on div "[DATE]" at bounding box center [406, 199] width 278 height 23
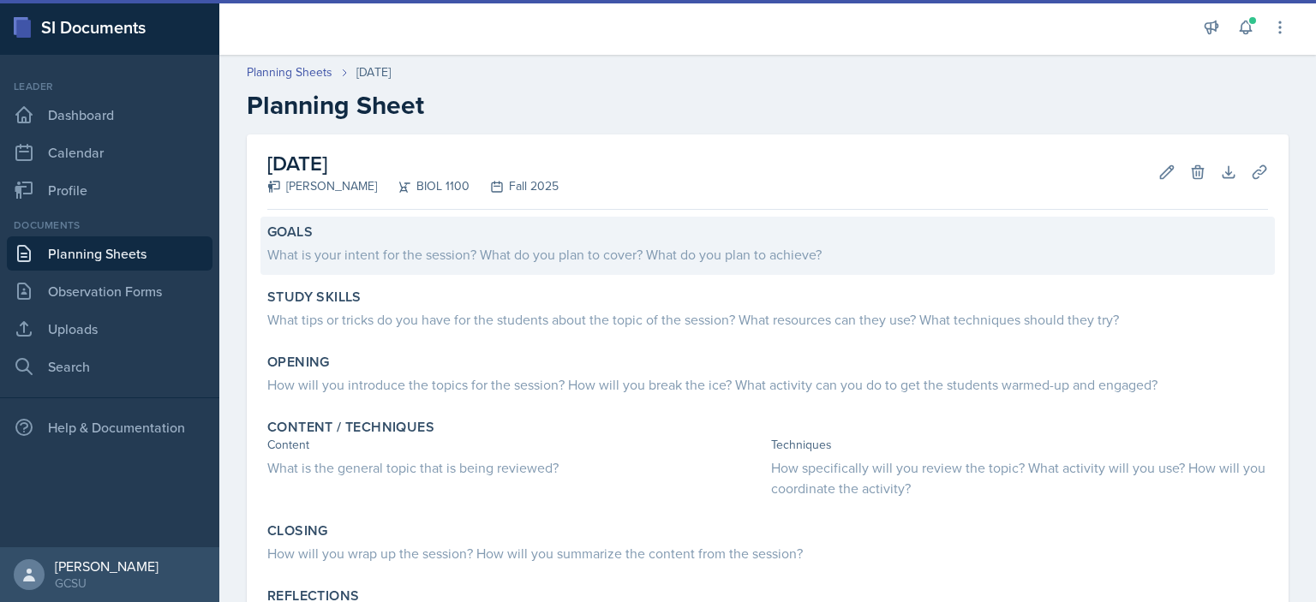
click at [751, 242] on div "What is your intent for the session? What do you plan to cover? What do you pla…" at bounding box center [767, 253] width 1001 height 24
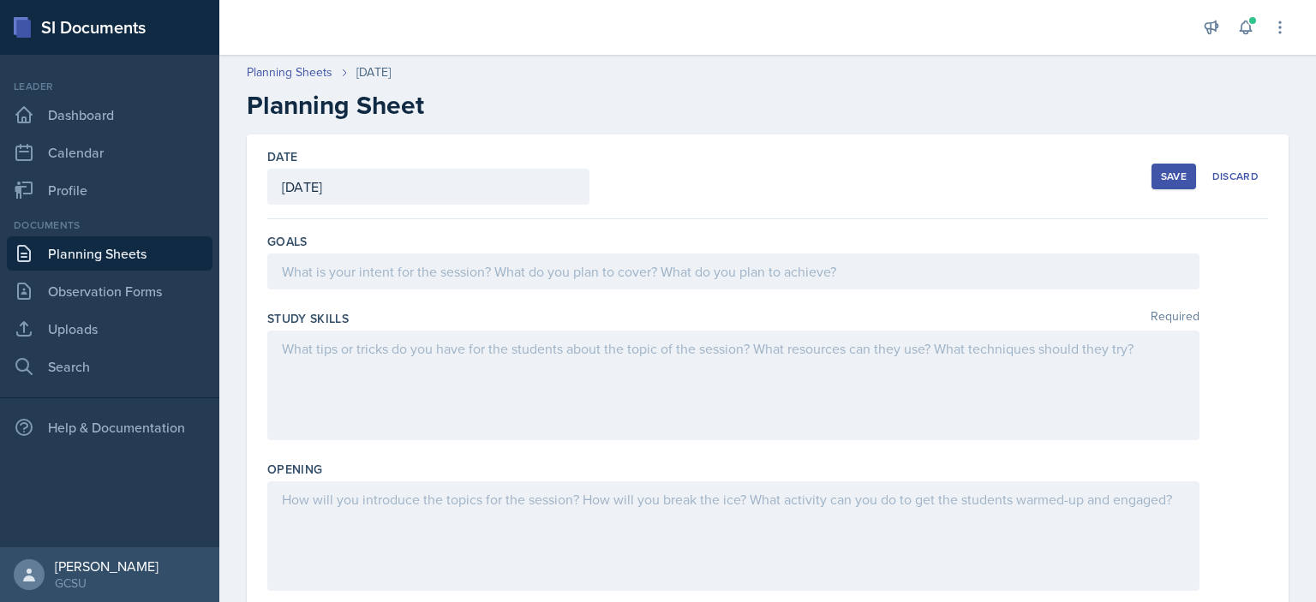
click at [737, 272] on div at bounding box center [733, 272] width 932 height 36
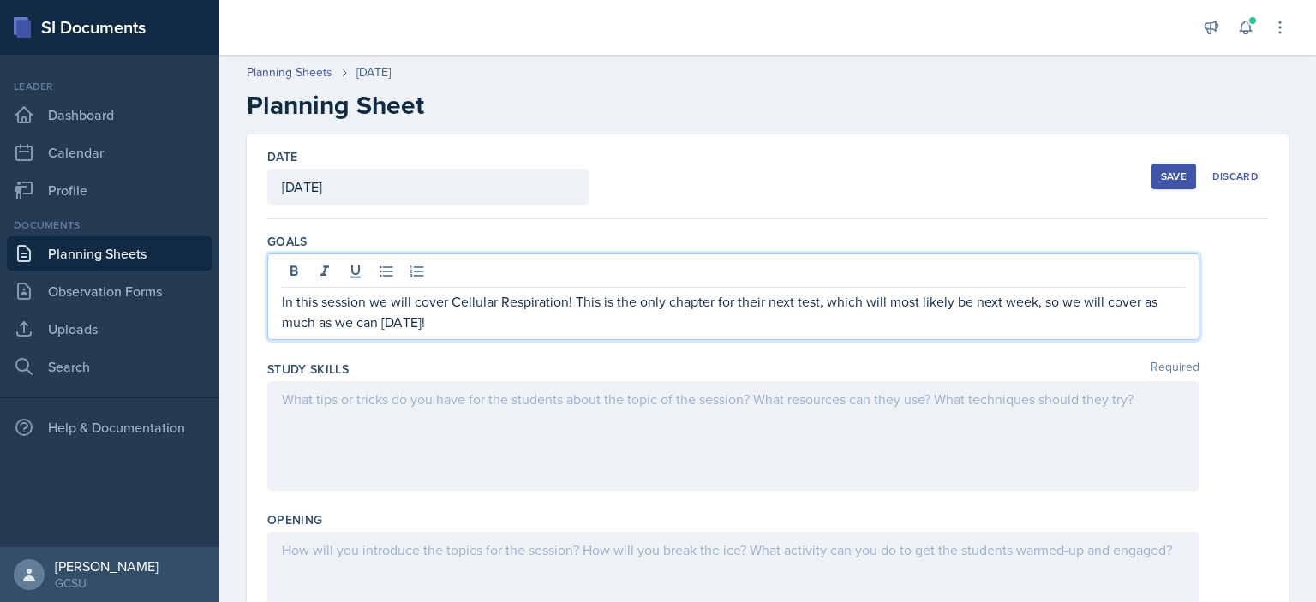
click at [1161, 170] on div "Save" at bounding box center [1174, 177] width 26 height 14
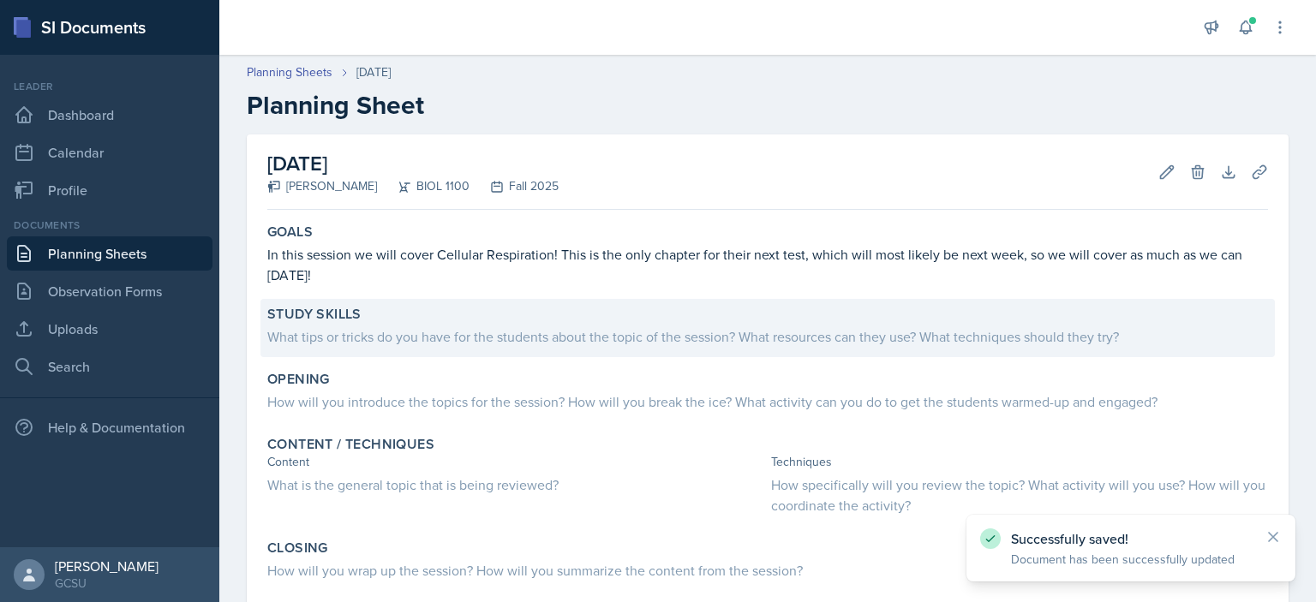
click at [506, 334] on div "What tips or tricks do you have for the students about the topic of the session…" at bounding box center [767, 336] width 1001 height 21
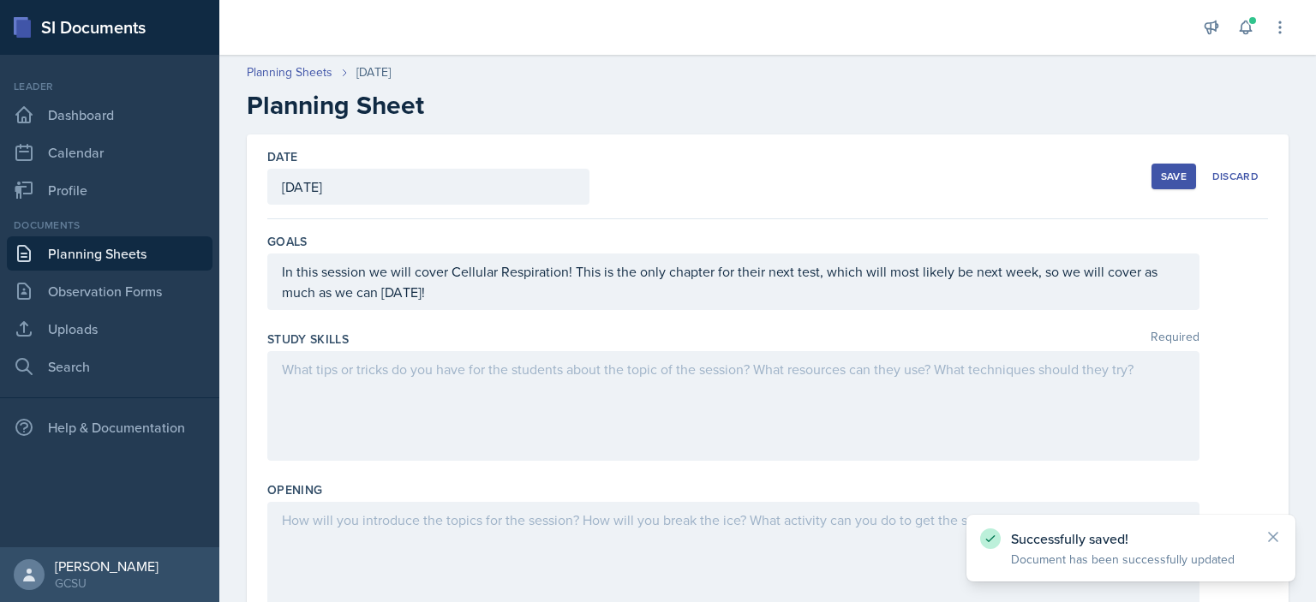
click at [529, 406] on div at bounding box center [733, 406] width 932 height 110
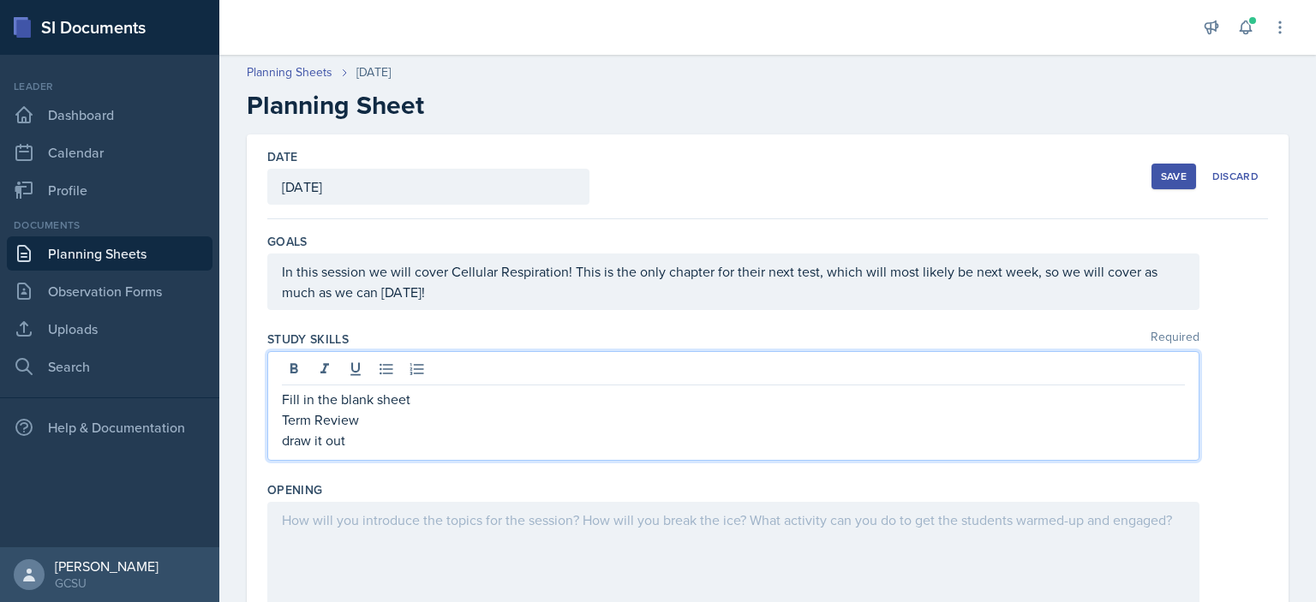
click at [320, 422] on p "Term Review" at bounding box center [733, 420] width 903 height 21
click at [288, 441] on p "draw it out" at bounding box center [733, 440] width 903 height 21
click at [434, 533] on div at bounding box center [733, 557] width 932 height 110
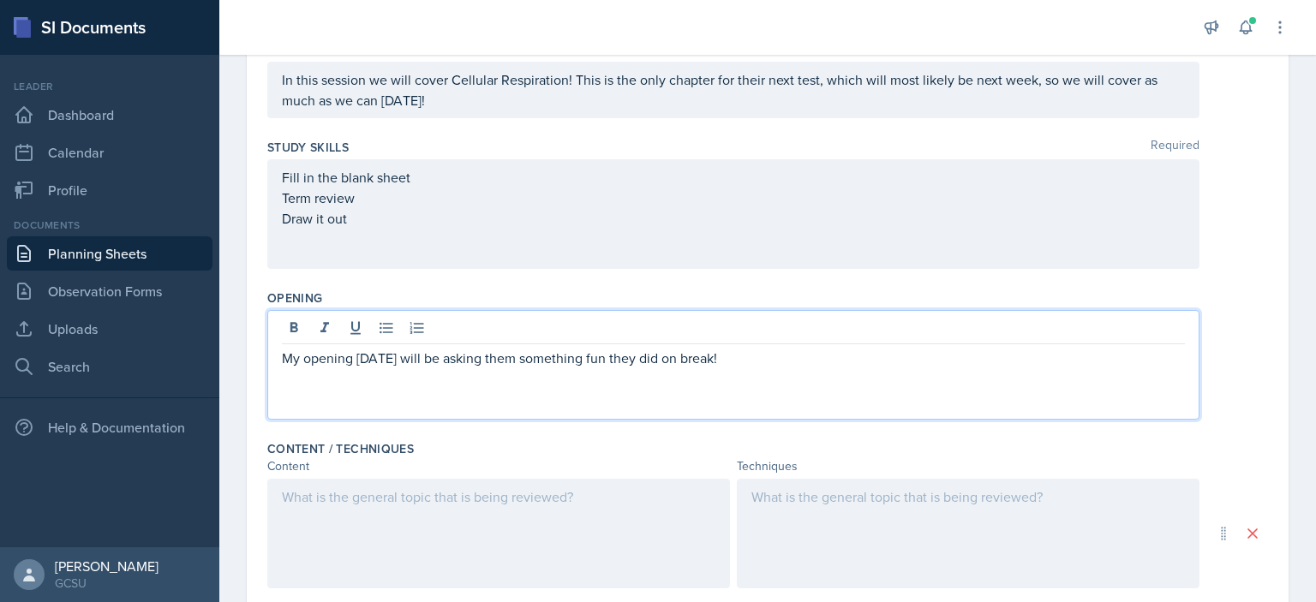
scroll to position [192, 0]
click at [535, 530] on div at bounding box center [498, 534] width 463 height 110
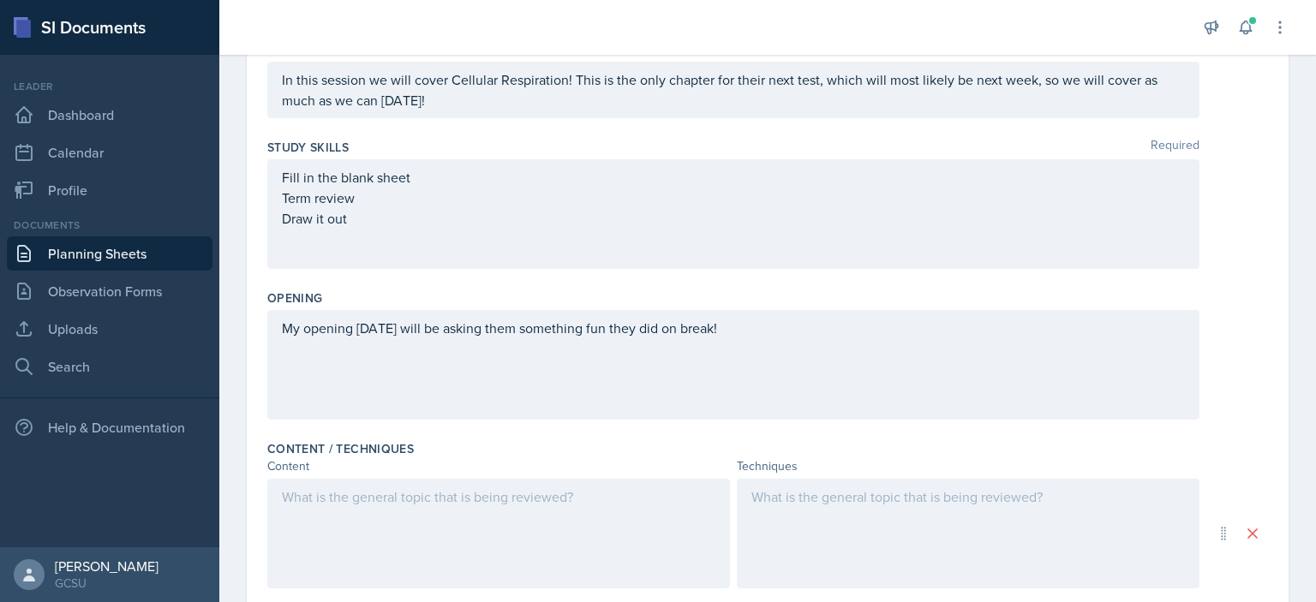
scroll to position [221, 0]
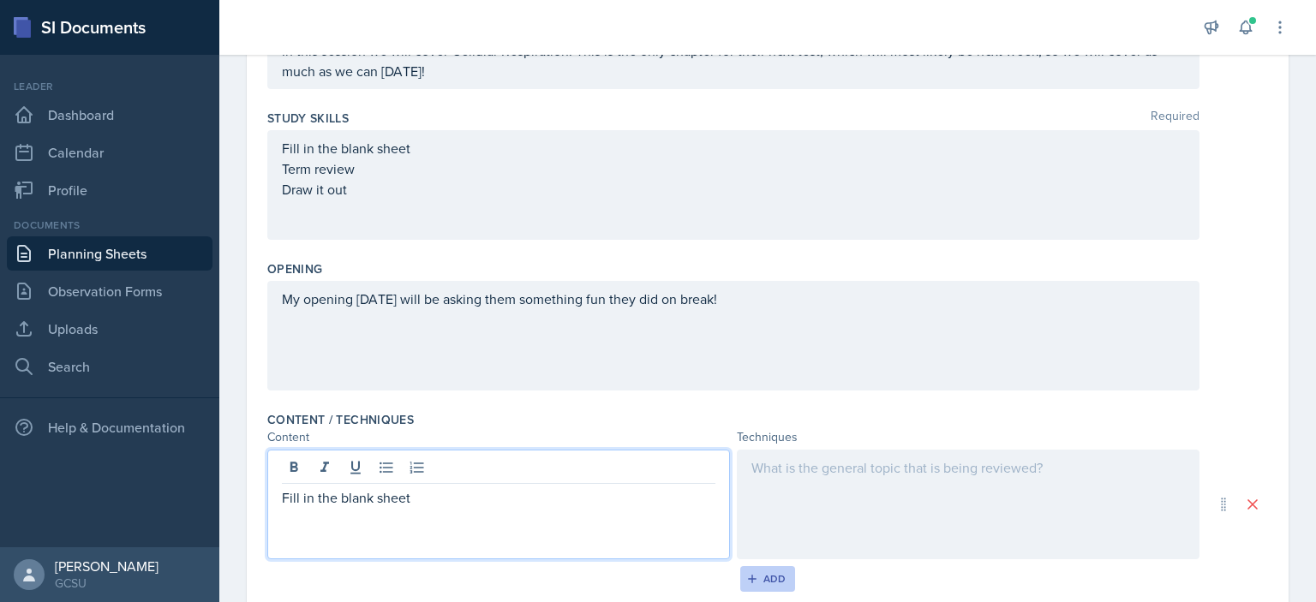
click at [763, 579] on div "Add" at bounding box center [768, 579] width 37 height 14
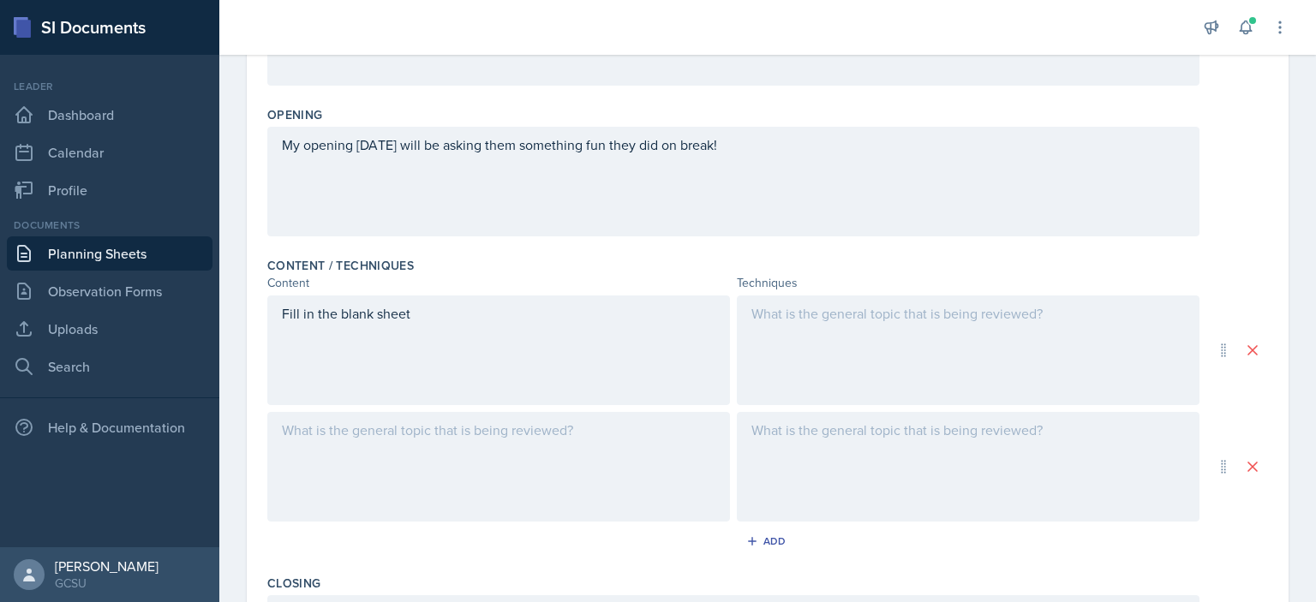
click at [505, 436] on p at bounding box center [499, 430] width 434 height 21
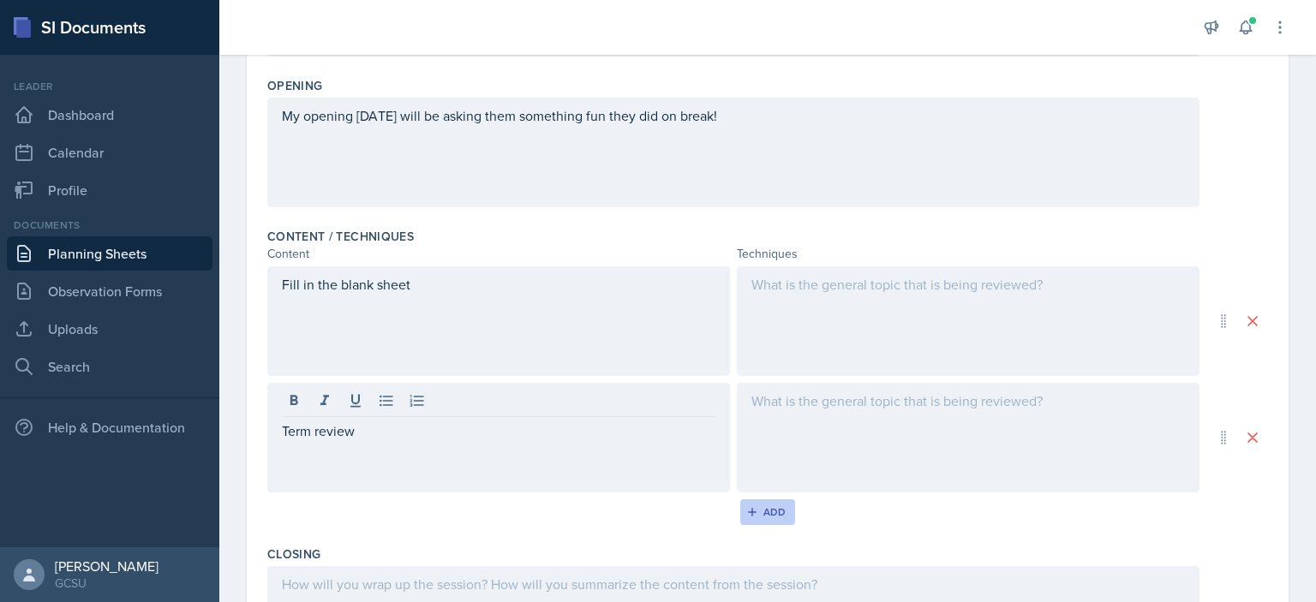
click at [760, 510] on div "Add" at bounding box center [768, 512] width 37 height 14
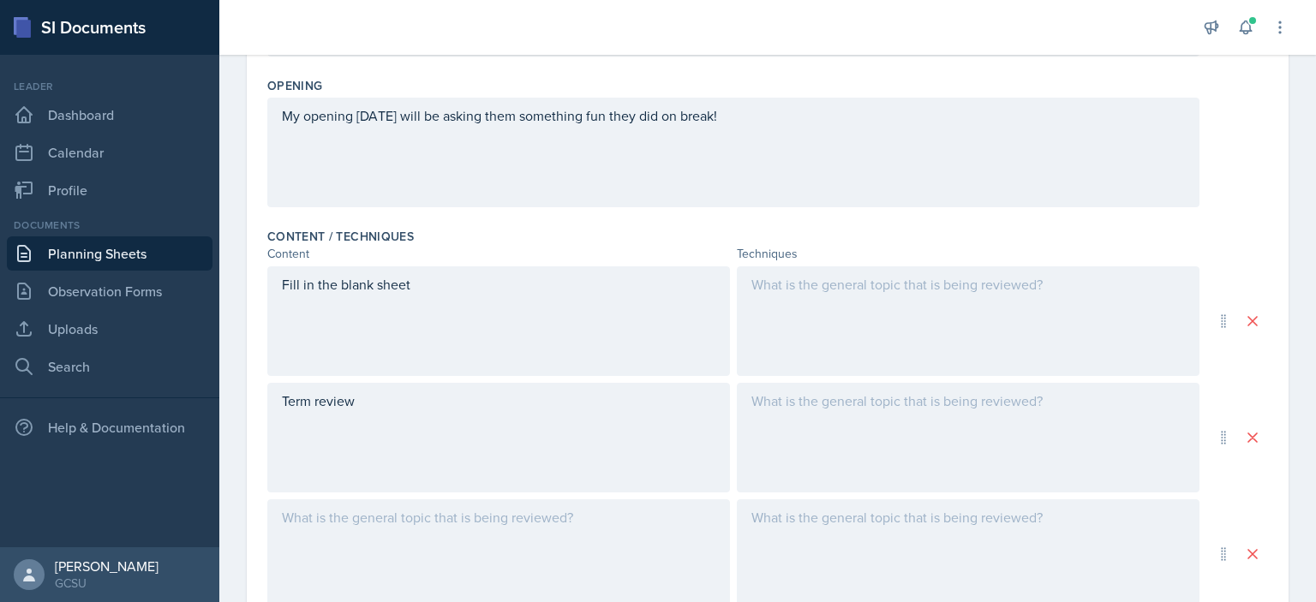
click at [446, 530] on div at bounding box center [498, 555] width 463 height 110
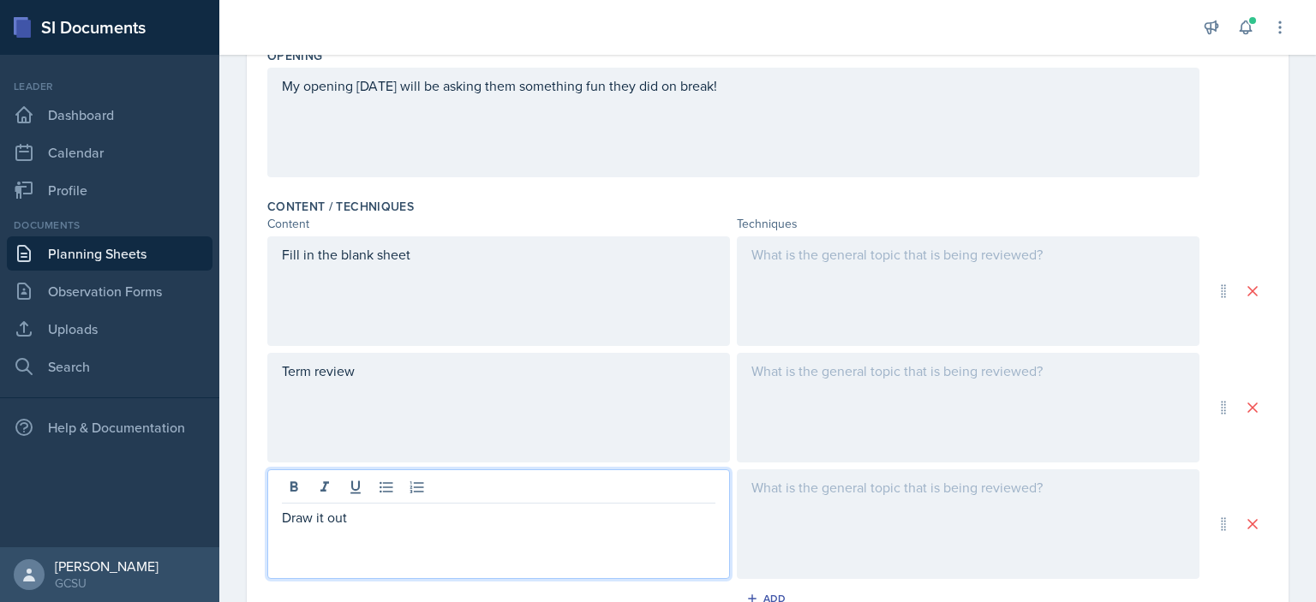
click at [974, 260] on div at bounding box center [968, 291] width 463 height 110
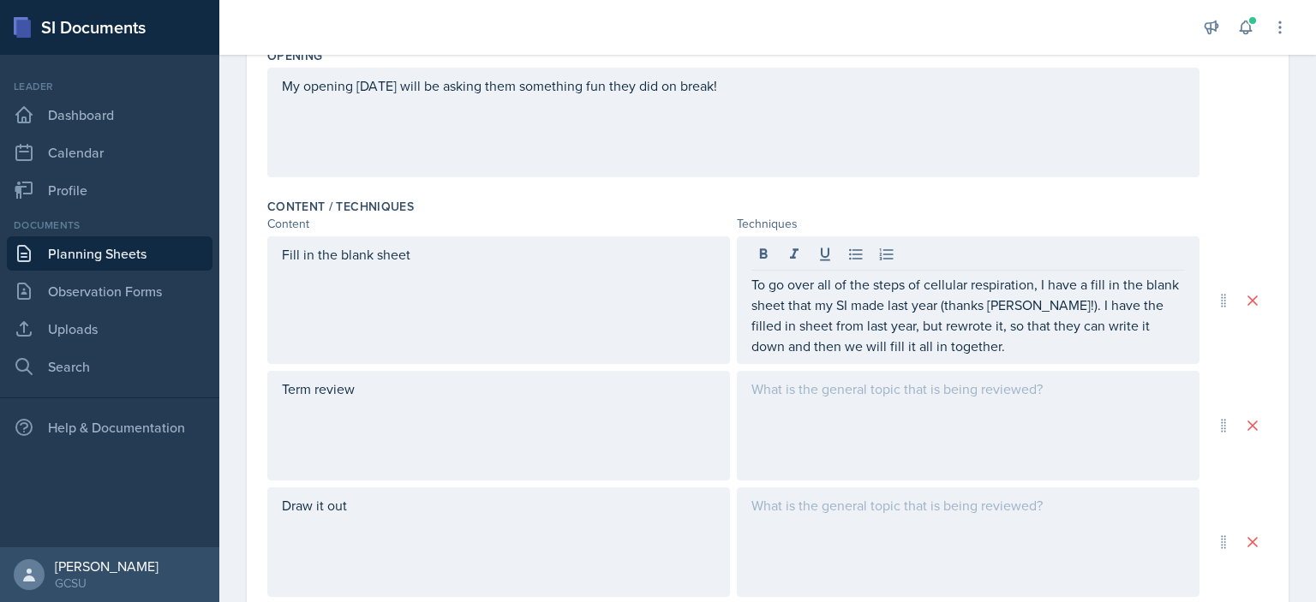
click at [928, 407] on div at bounding box center [968, 426] width 463 height 110
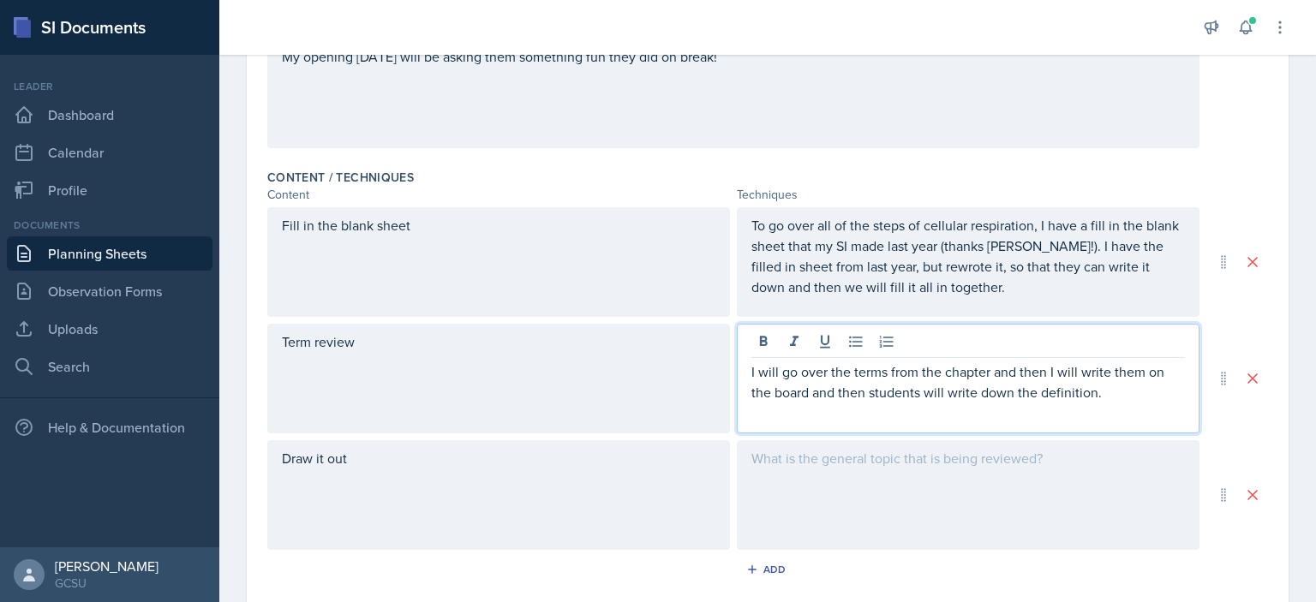
scroll to position [0, 0]
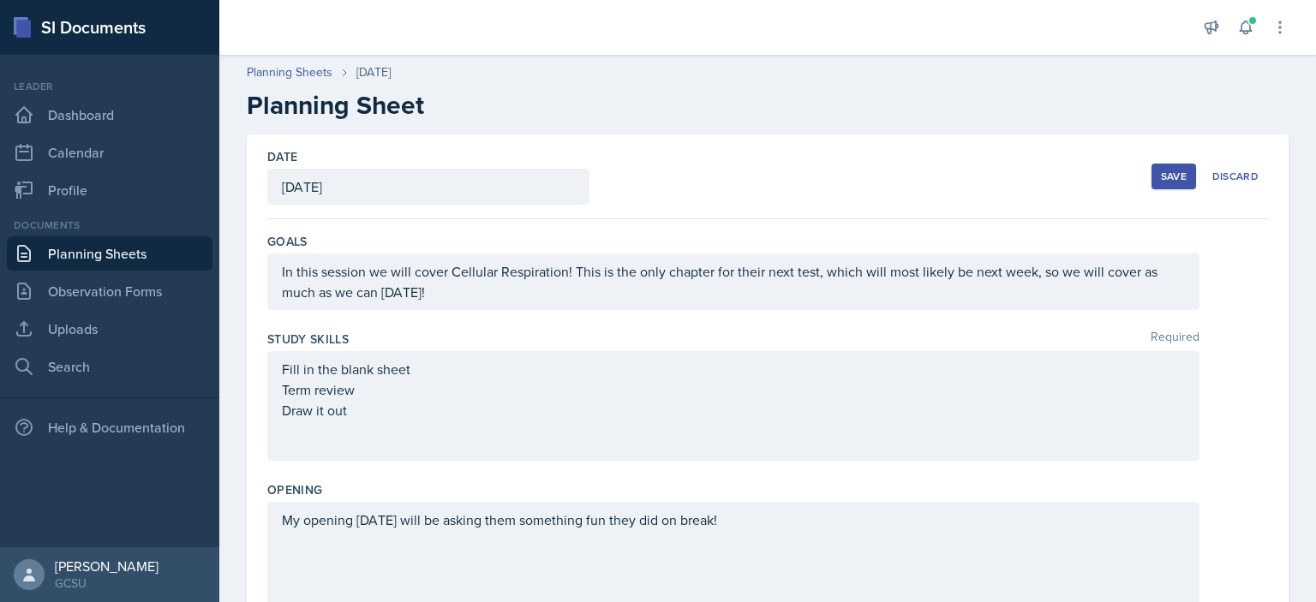
click at [1161, 182] on div "Save" at bounding box center [1174, 177] width 26 height 14
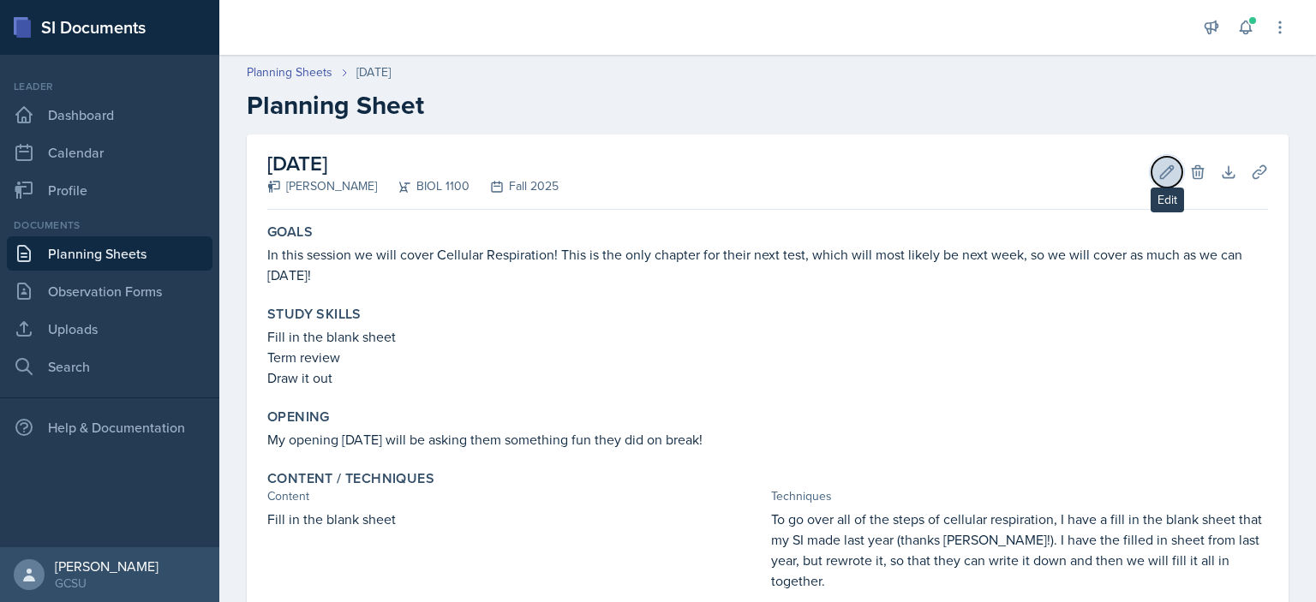
click at [1158, 180] on icon at bounding box center [1166, 172] width 17 height 17
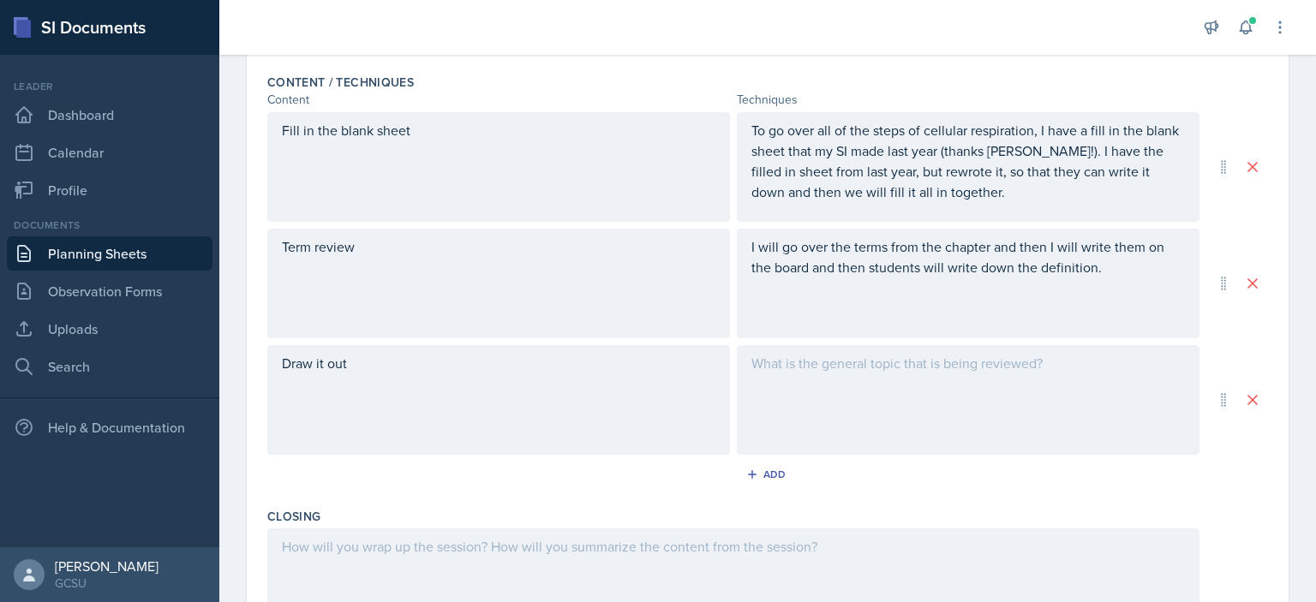
click at [901, 392] on div at bounding box center [968, 400] width 463 height 110
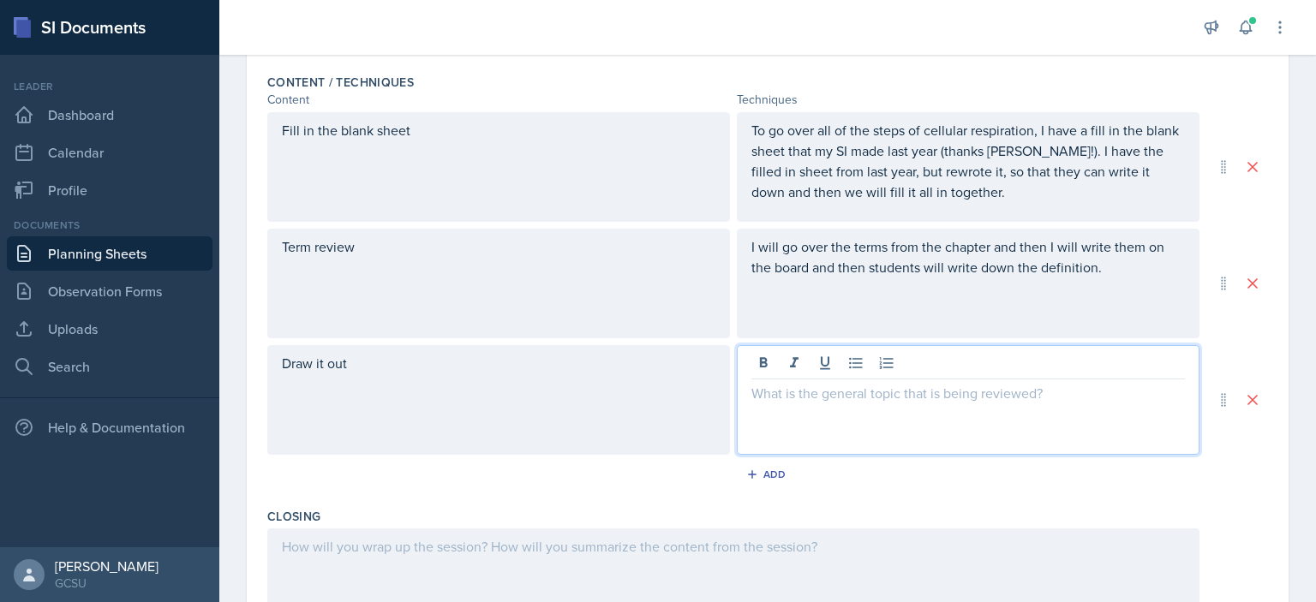
scroll to position [589, 0]
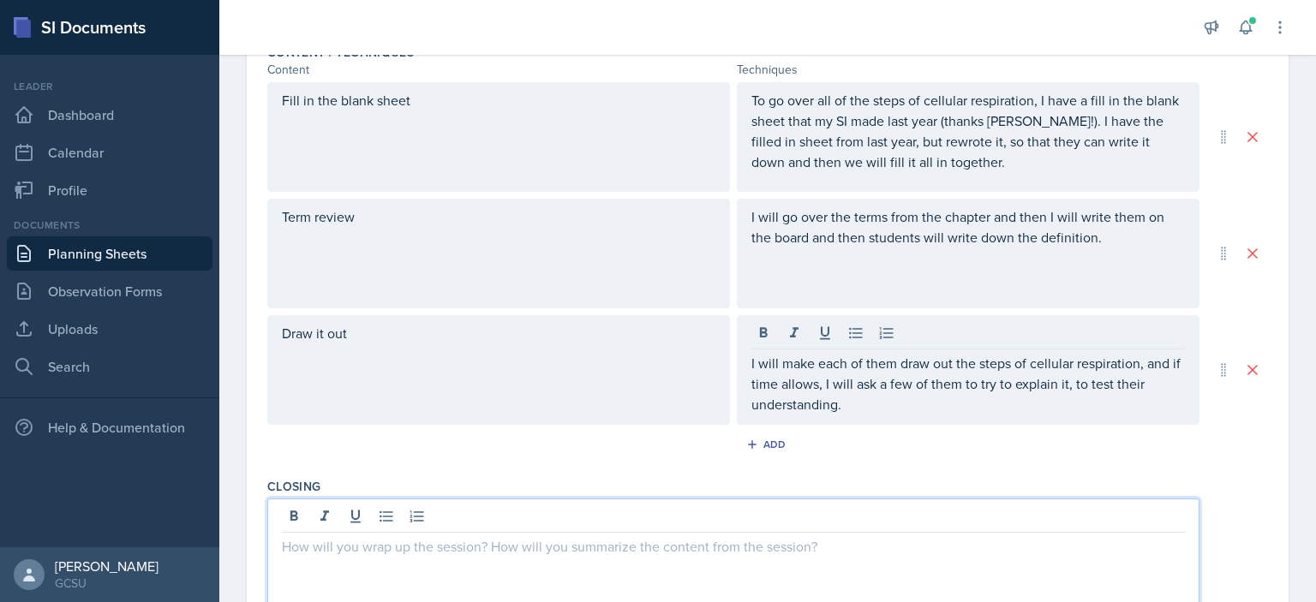
click at [665, 521] on div at bounding box center [733, 554] width 932 height 110
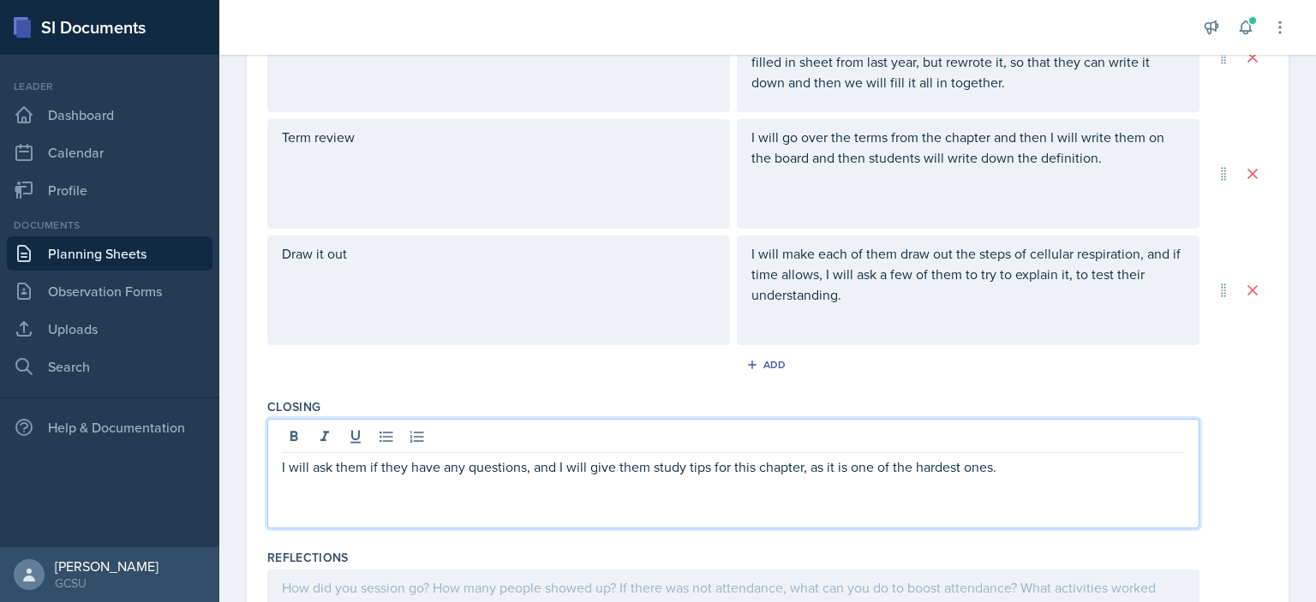
scroll to position [0, 0]
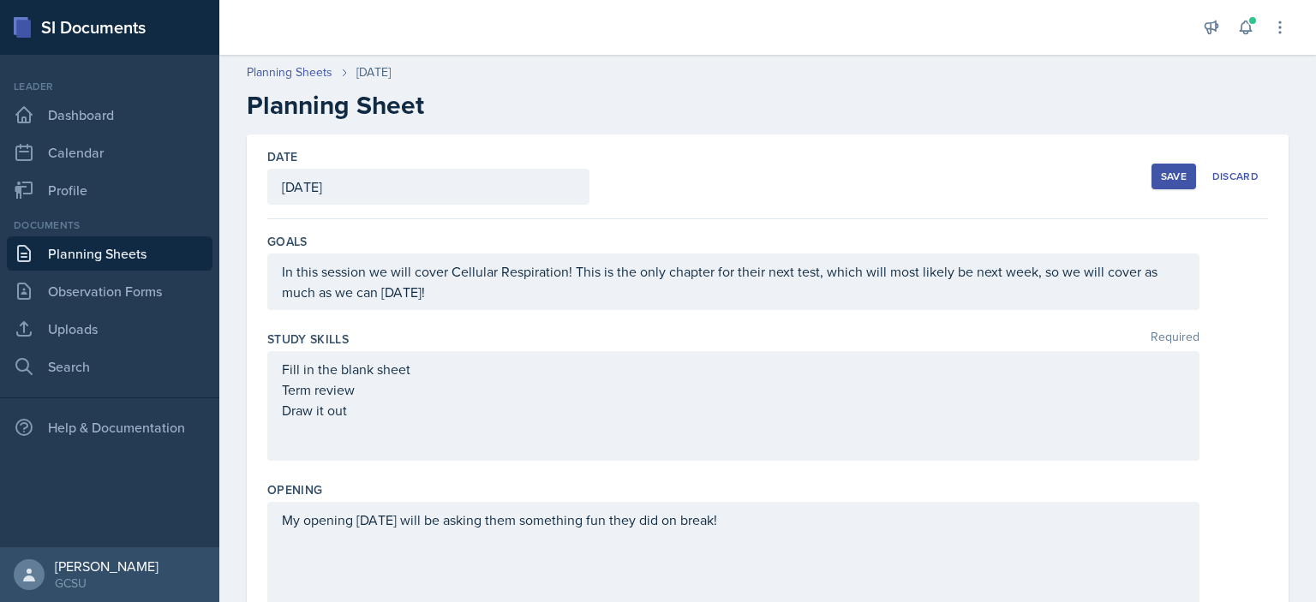
click at [1166, 170] on div "Save" at bounding box center [1174, 177] width 26 height 14
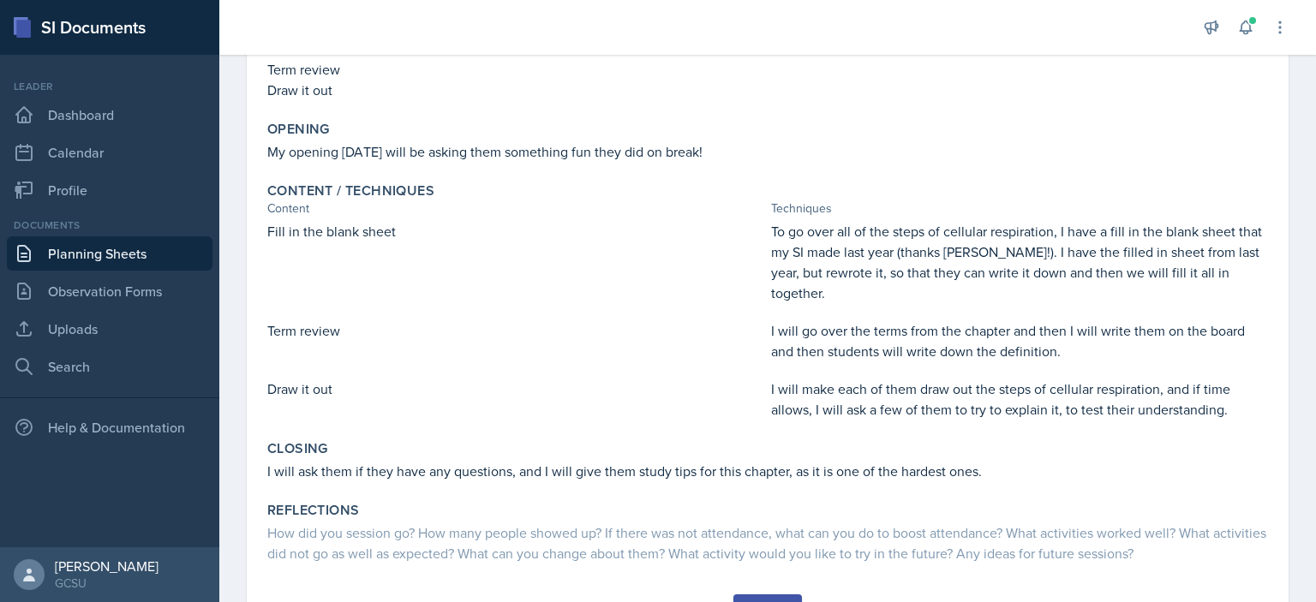
scroll to position [370, 0]
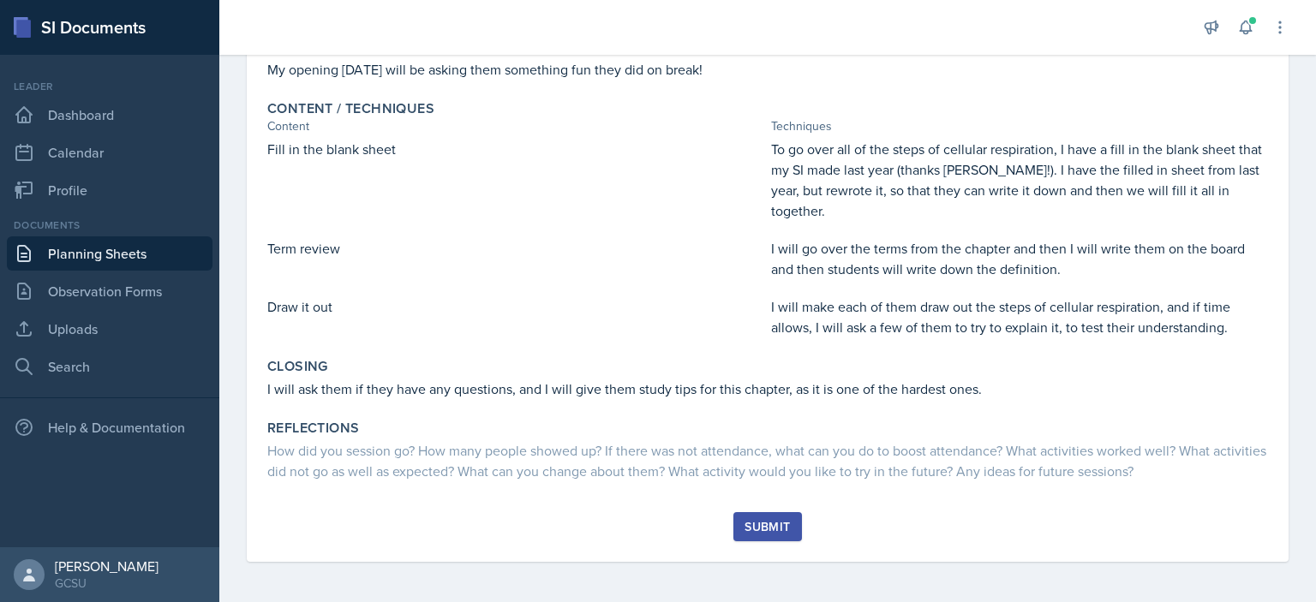
click at [754, 523] on div "Submit" at bounding box center [767, 527] width 45 height 14
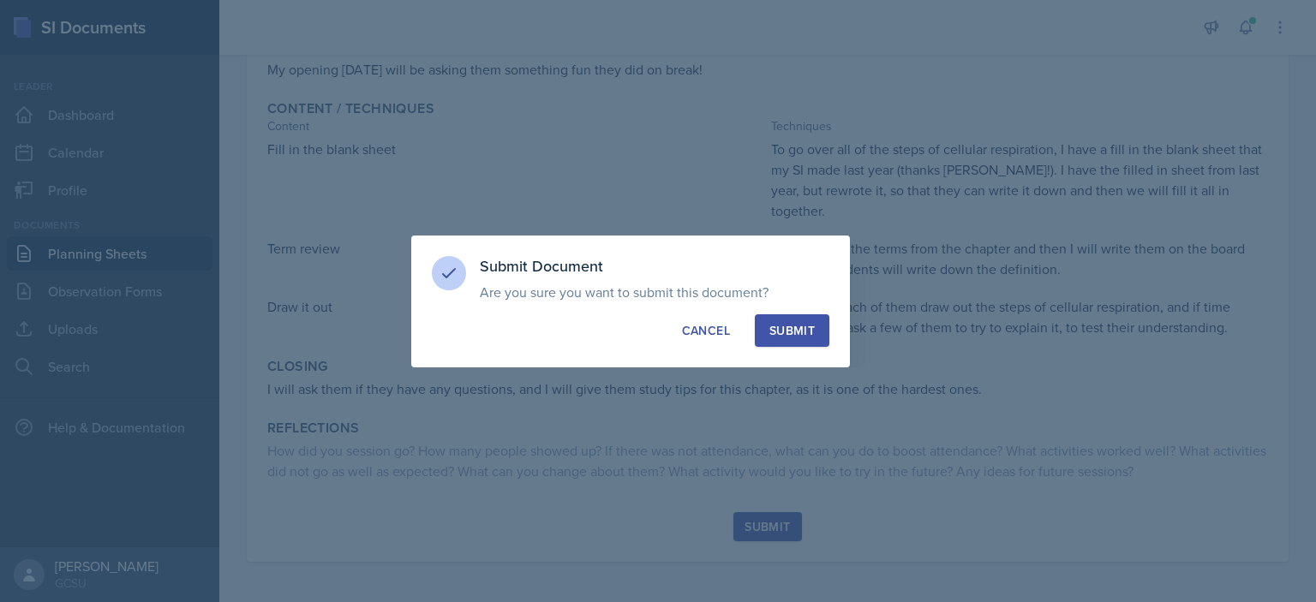
click at [791, 319] on button "Submit" at bounding box center [792, 330] width 75 height 33
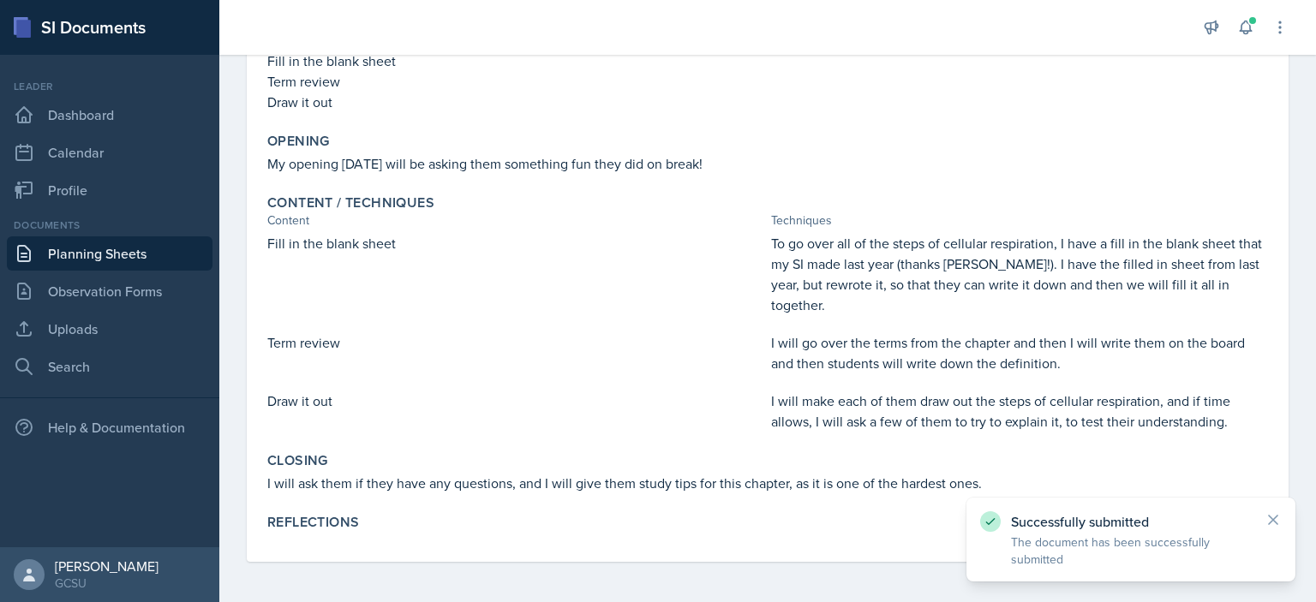
scroll to position [0, 0]
